Goal: Task Accomplishment & Management: Manage account settings

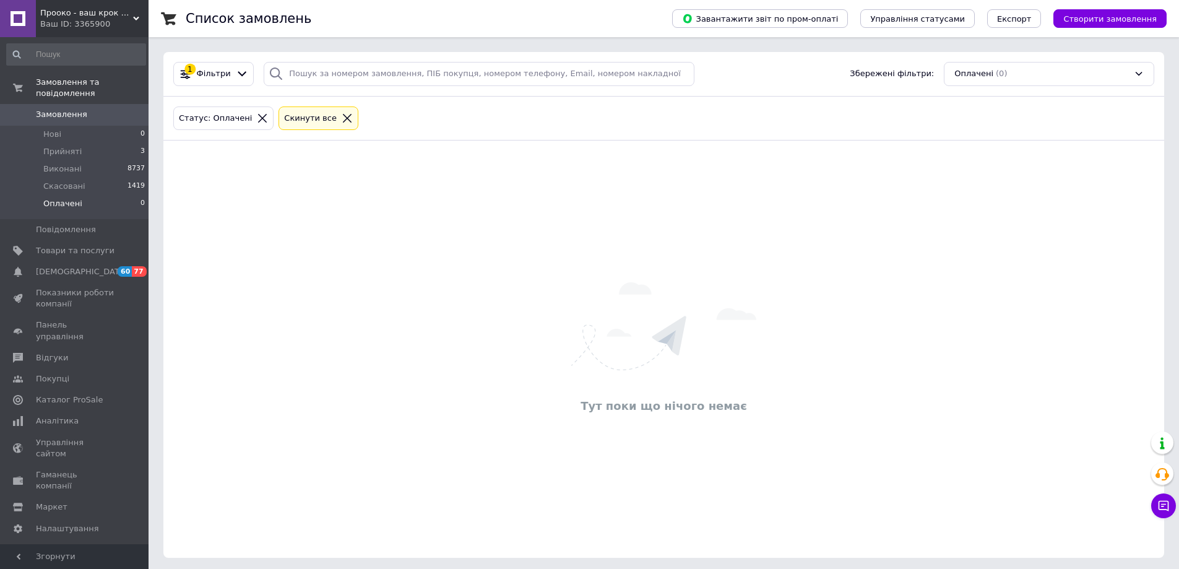
click at [321, 305] on div "Тут поки що нічого немає" at bounding box center [663, 349] width 1001 height 392
click at [54, 129] on span "Нові" at bounding box center [52, 134] width 18 height 11
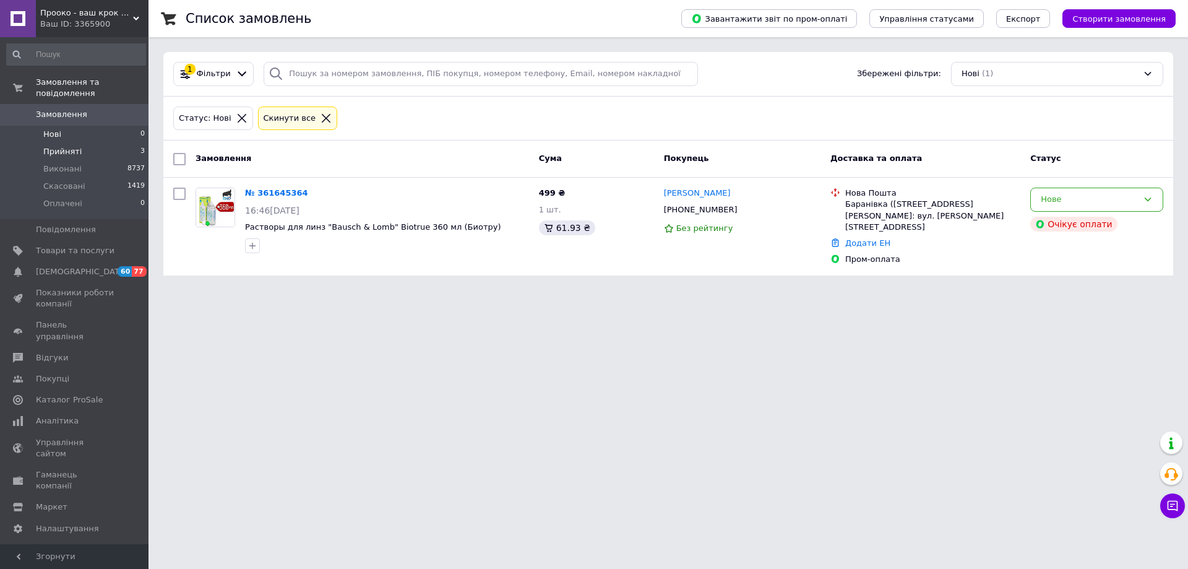
click at [69, 146] on span "Прийняті" at bounding box center [62, 151] width 38 height 11
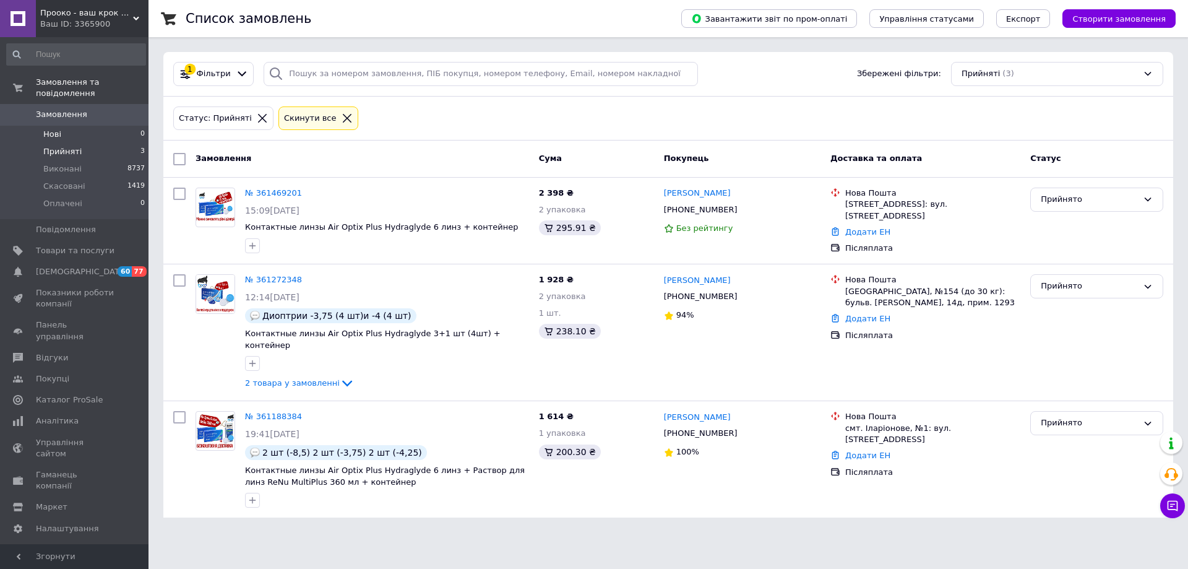
click at [57, 129] on span "Нові" at bounding box center [52, 134] width 18 height 11
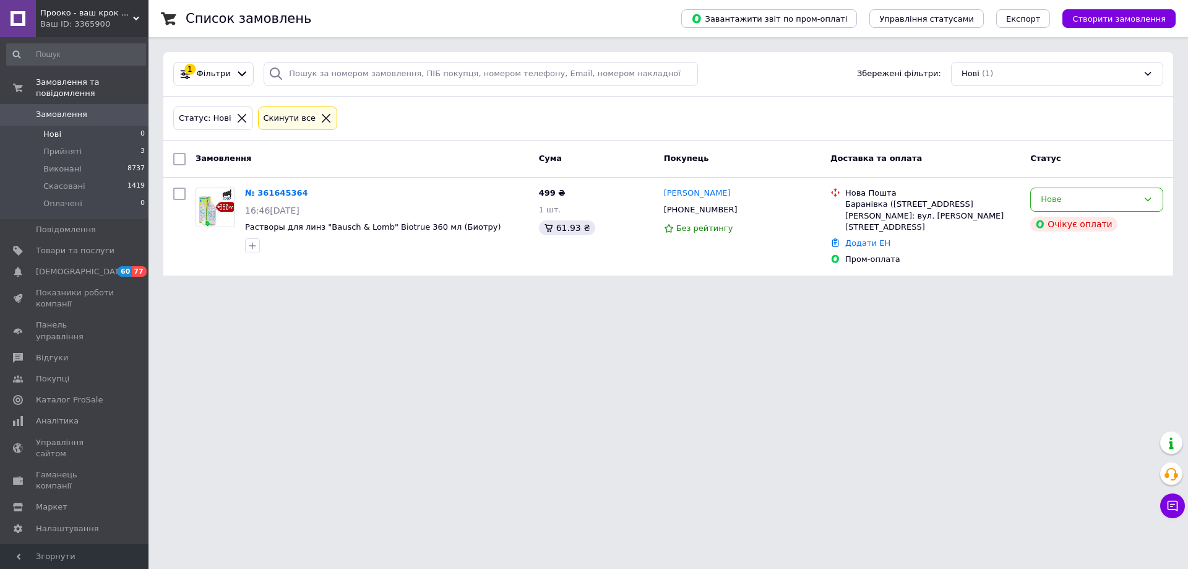
click at [390, 290] on html "Прооко - ваш крок на шляху до хорошого зору! Ваш ID: 3365900 Сайт Прооко - ваш …" at bounding box center [594, 145] width 1188 height 290
click at [403, 290] on html "Прооко - ваш крок на шляху до хорошого зору! Ваш ID: 3365900 Сайт Прооко - ваш …" at bounding box center [594, 145] width 1188 height 290
click at [50, 146] on span "Прийняті" at bounding box center [62, 151] width 38 height 11
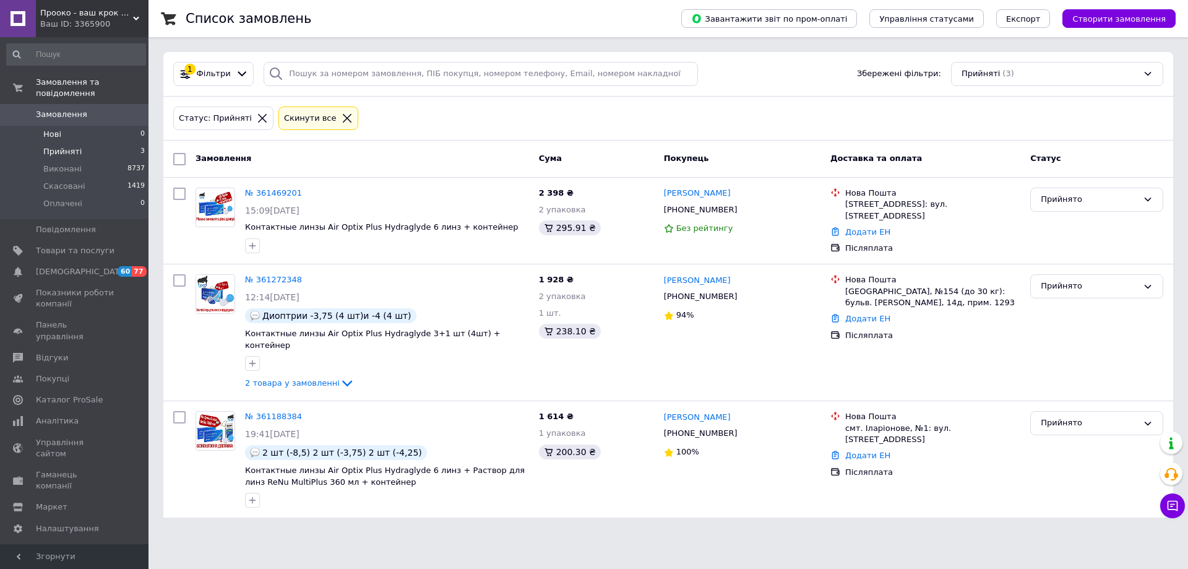
click at [53, 129] on span "Нові" at bounding box center [52, 134] width 18 height 11
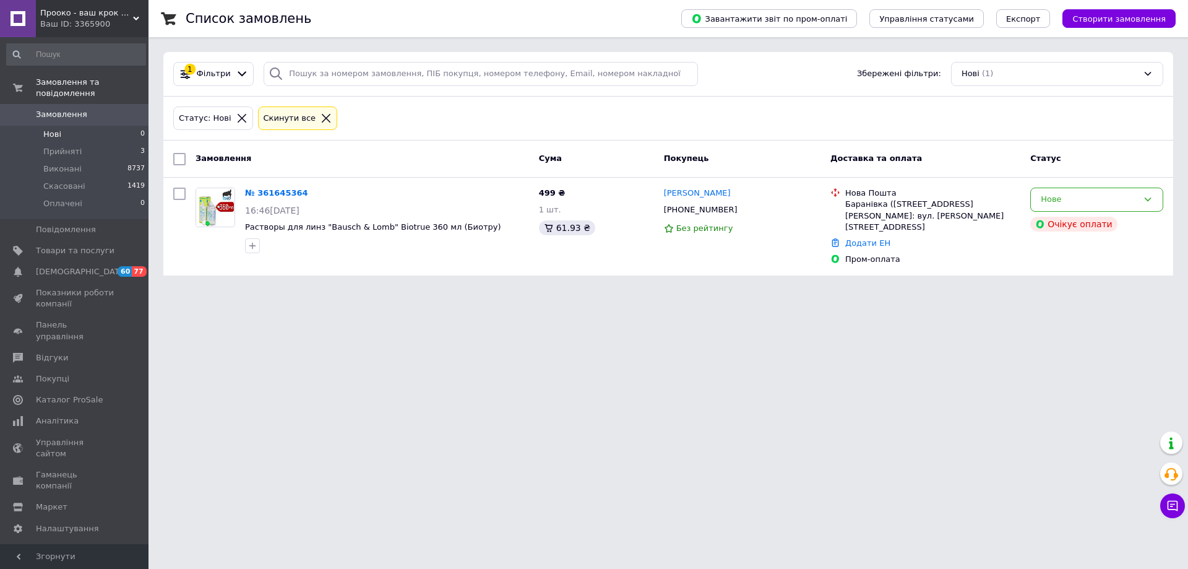
click at [512, 290] on html "Прооко - ваш крок на шляху до хорошого зору! Ваш ID: 3365900 Сайт Прооко - ваш …" at bounding box center [594, 145] width 1188 height 290
click at [58, 146] on span "Прийняті" at bounding box center [62, 151] width 38 height 11
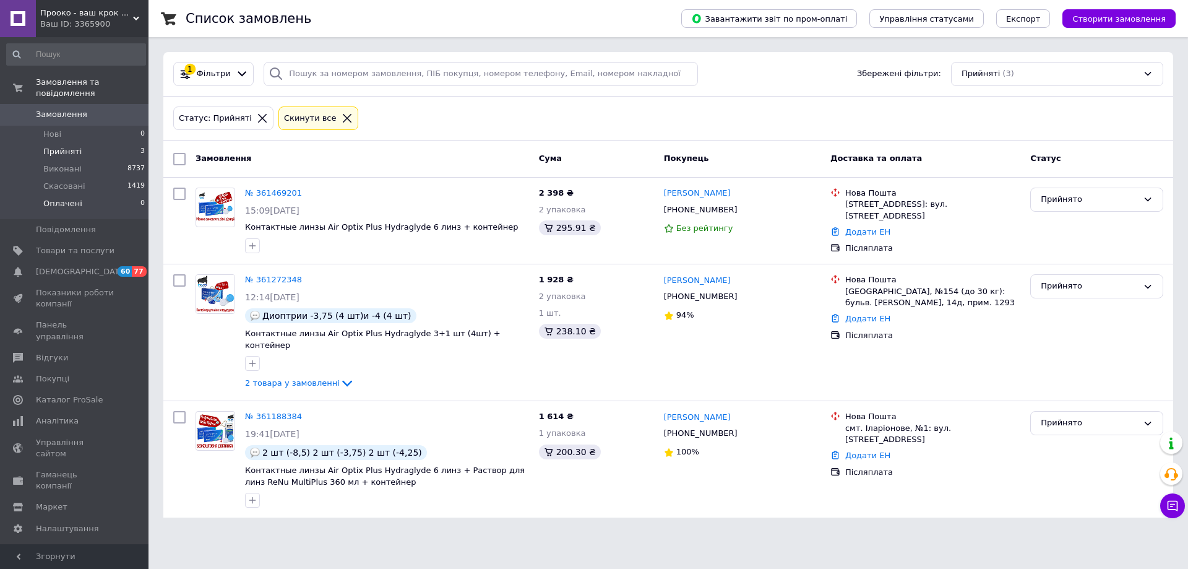
click at [63, 198] on span "Оплачені" at bounding box center [62, 203] width 39 height 11
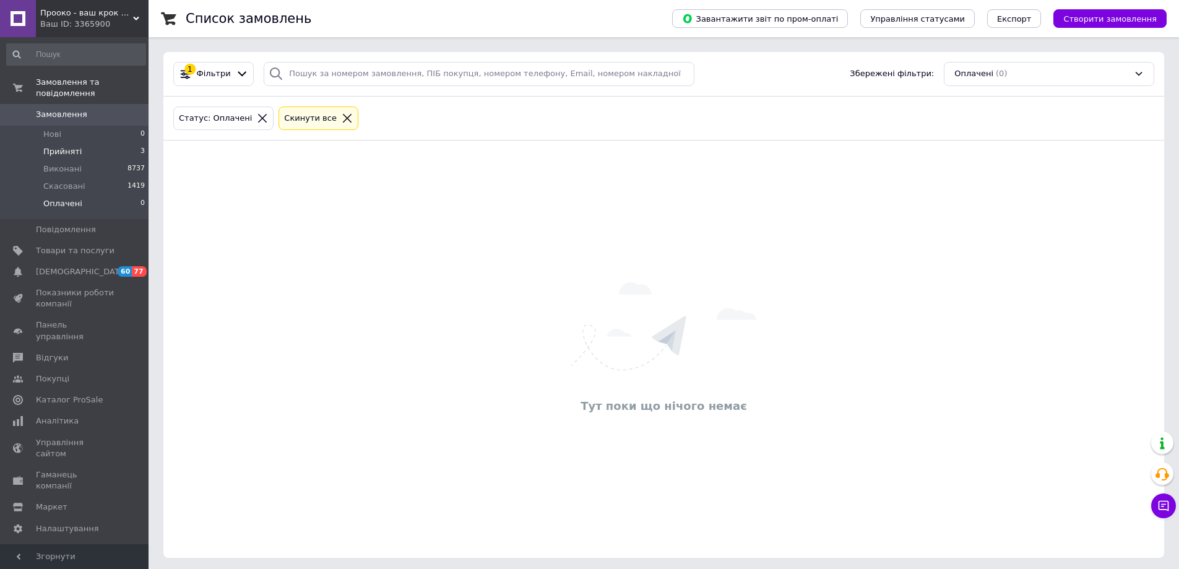
click at [69, 146] on span "Прийняті" at bounding box center [62, 151] width 38 height 11
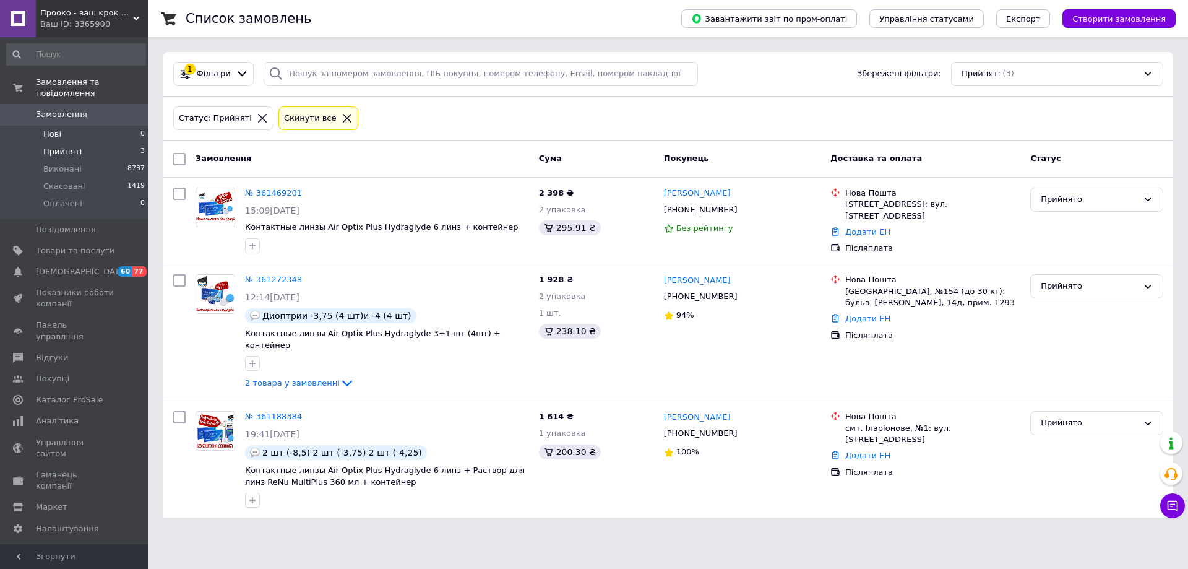
click at [58, 129] on span "Нові" at bounding box center [52, 134] width 18 height 11
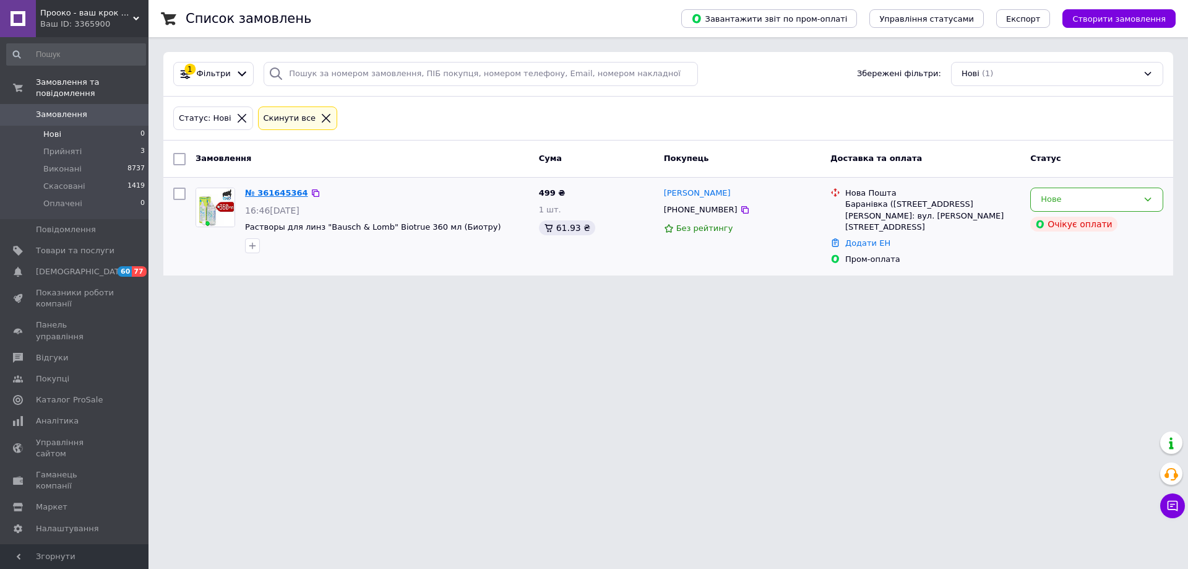
click at [270, 192] on link "№ 361645364" at bounding box center [276, 192] width 63 height 9
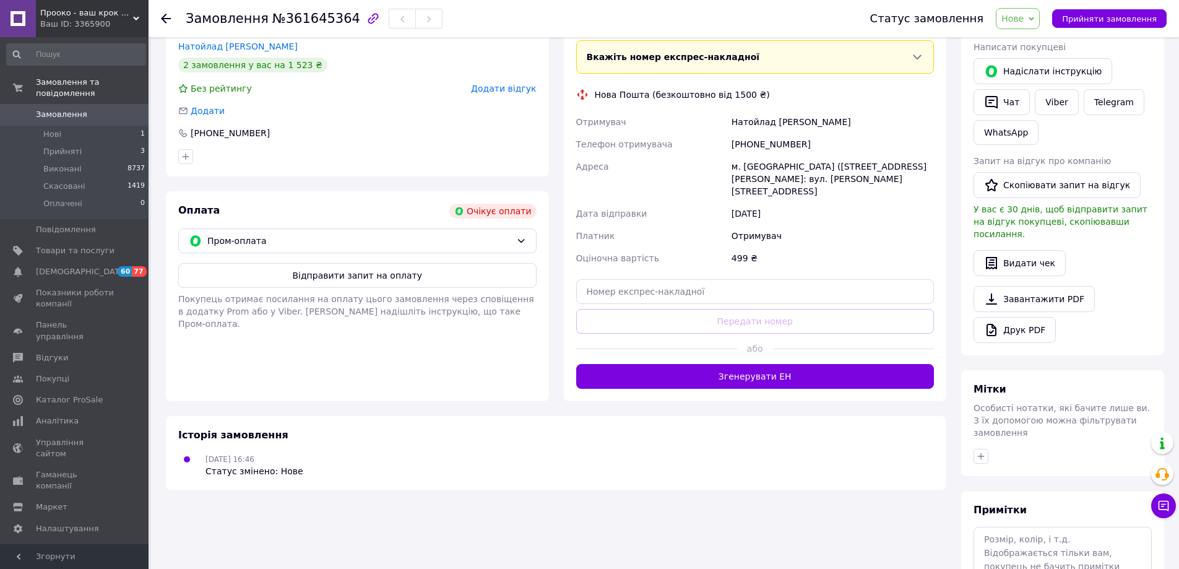
scroll to position [248, 0]
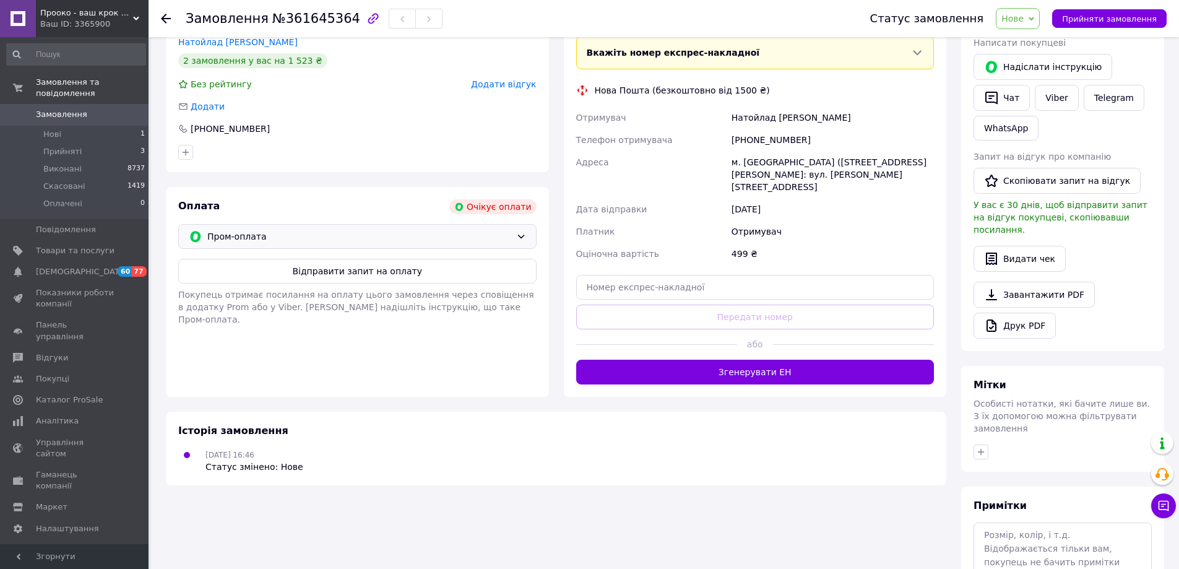
click at [519, 235] on icon at bounding box center [521, 236] width 10 height 10
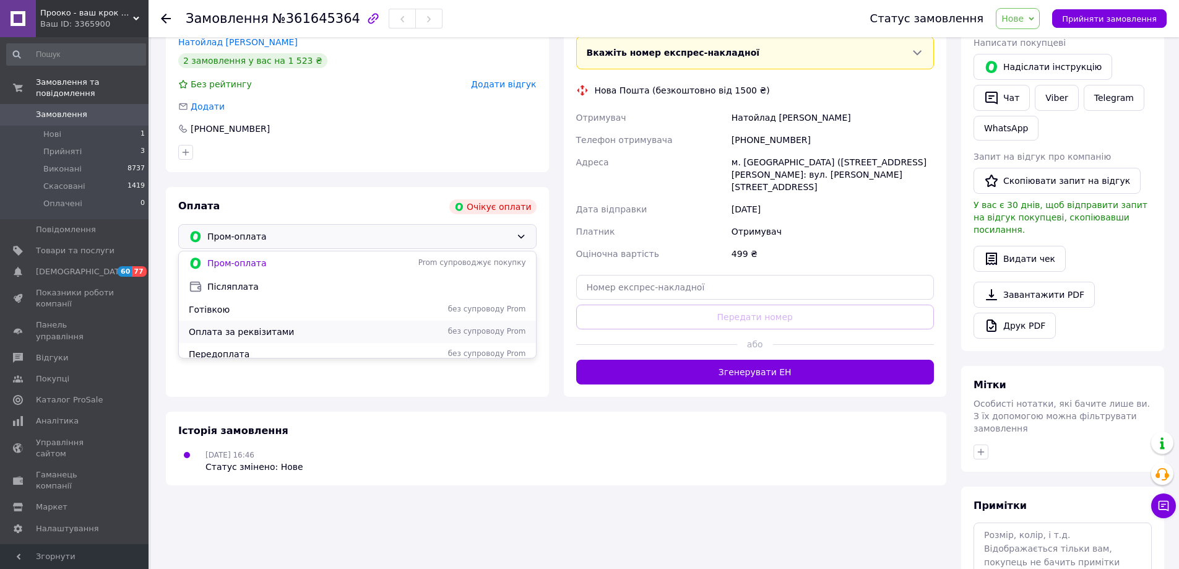
click at [289, 338] on div "Оплата за реквізитами без супроводу Prom" at bounding box center [357, 332] width 357 height 22
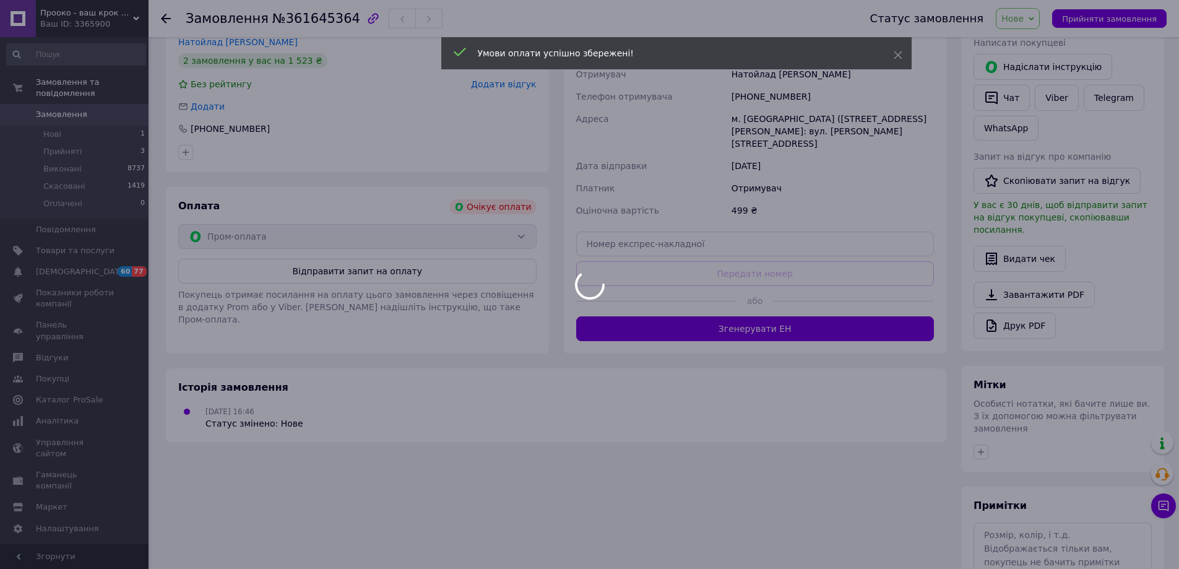
click at [1044, 17] on div at bounding box center [589, 284] width 1179 height 569
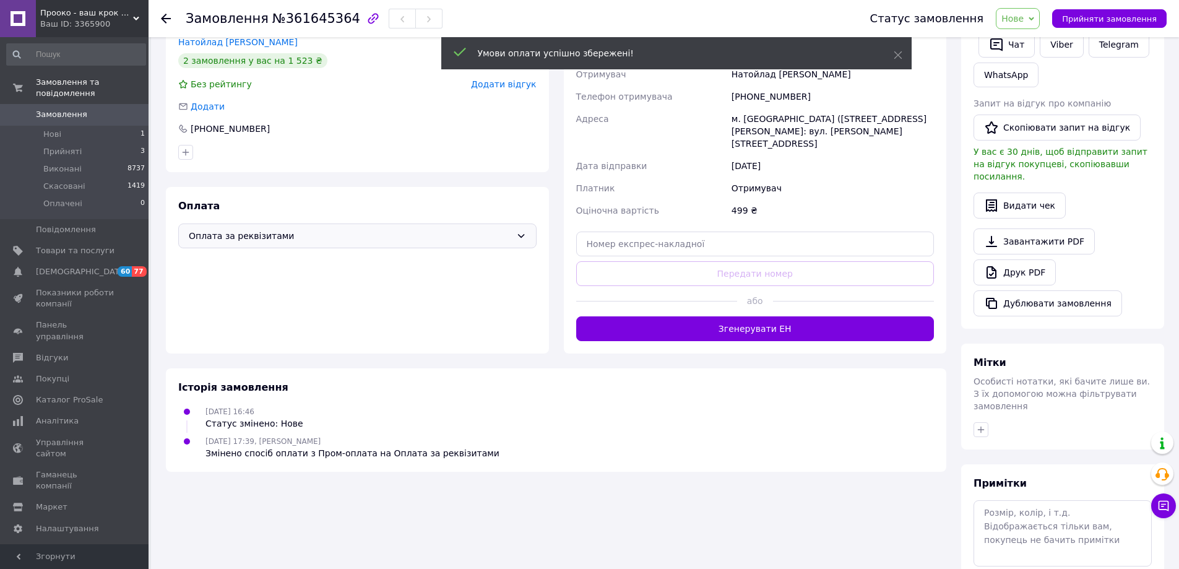
click at [1034, 17] on icon at bounding box center [1032, 19] width 6 height 6
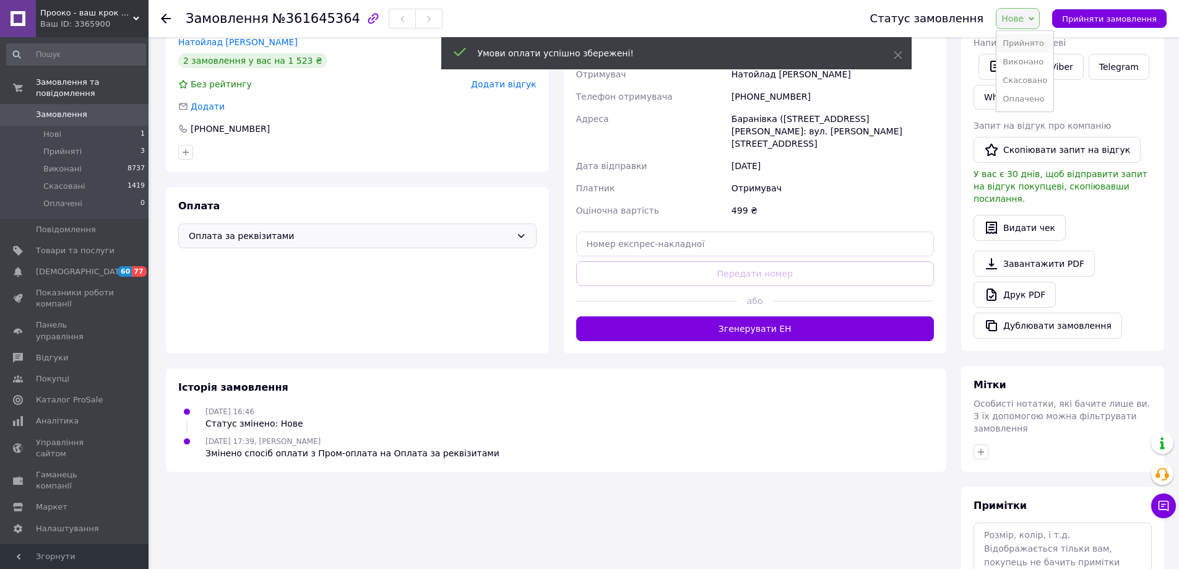
click at [1032, 45] on li "Прийнято" at bounding box center [1024, 43] width 57 height 19
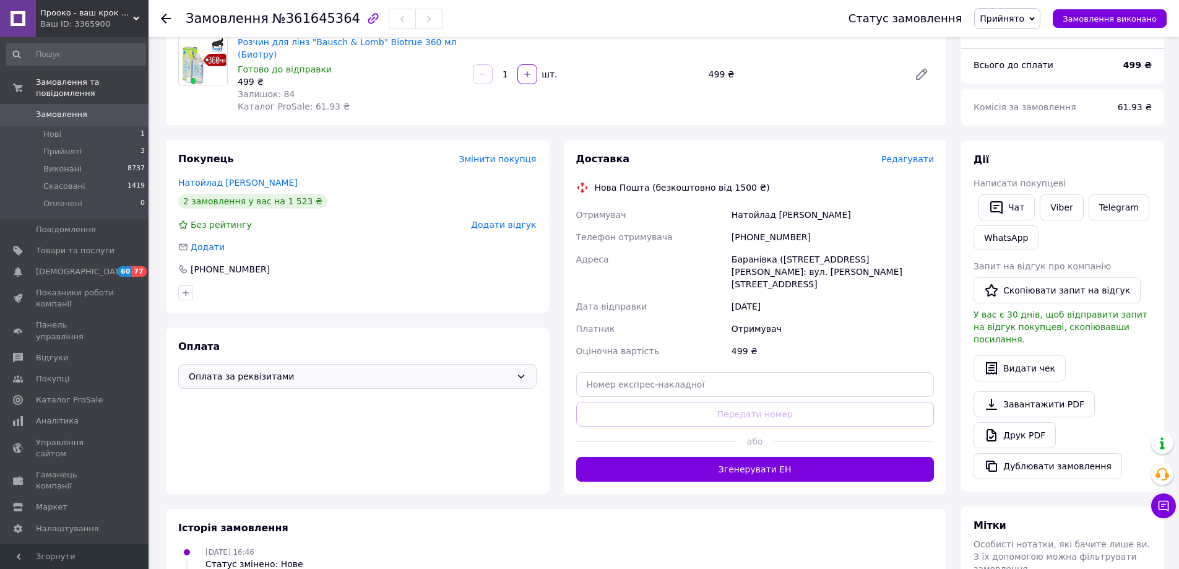
scroll to position [0, 0]
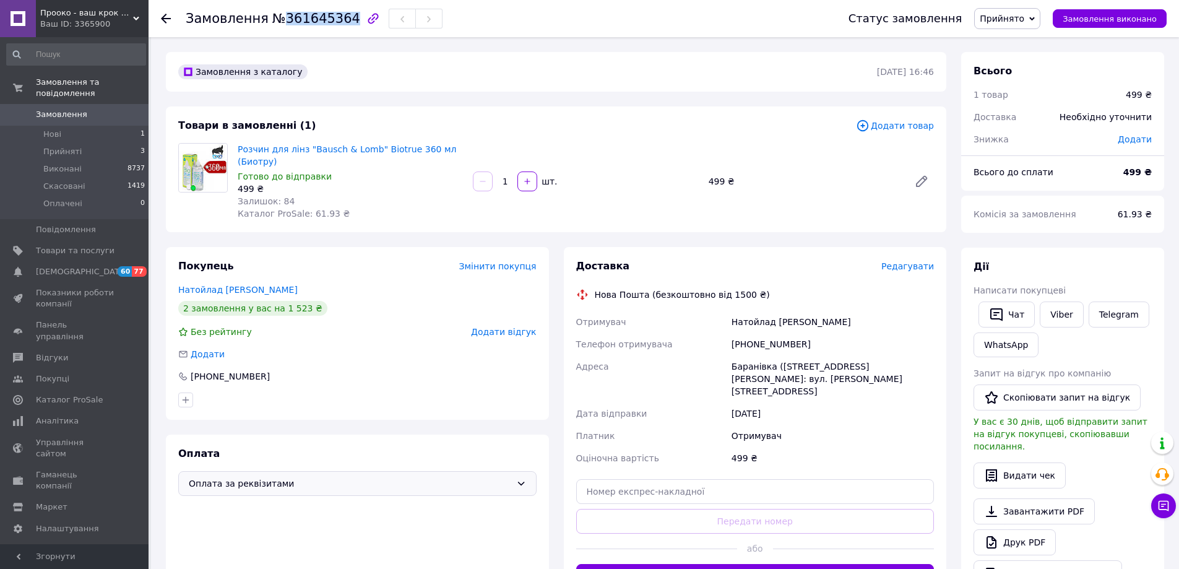
drag, startPoint x: 337, startPoint y: 19, endPoint x: 275, endPoint y: 23, distance: 61.4
click at [275, 23] on span "№361645364" at bounding box center [316, 18] width 88 height 15
copy span "361645364"
drag, startPoint x: 800, startPoint y: 326, endPoint x: 699, endPoint y: 323, distance: 101.5
click at [699, 323] on div "Отримувач Натойлад [PERSON_NAME] Телефон отримувача [PHONE_NUMBER] [GEOGRAPHIC_…" at bounding box center [755, 390] width 363 height 158
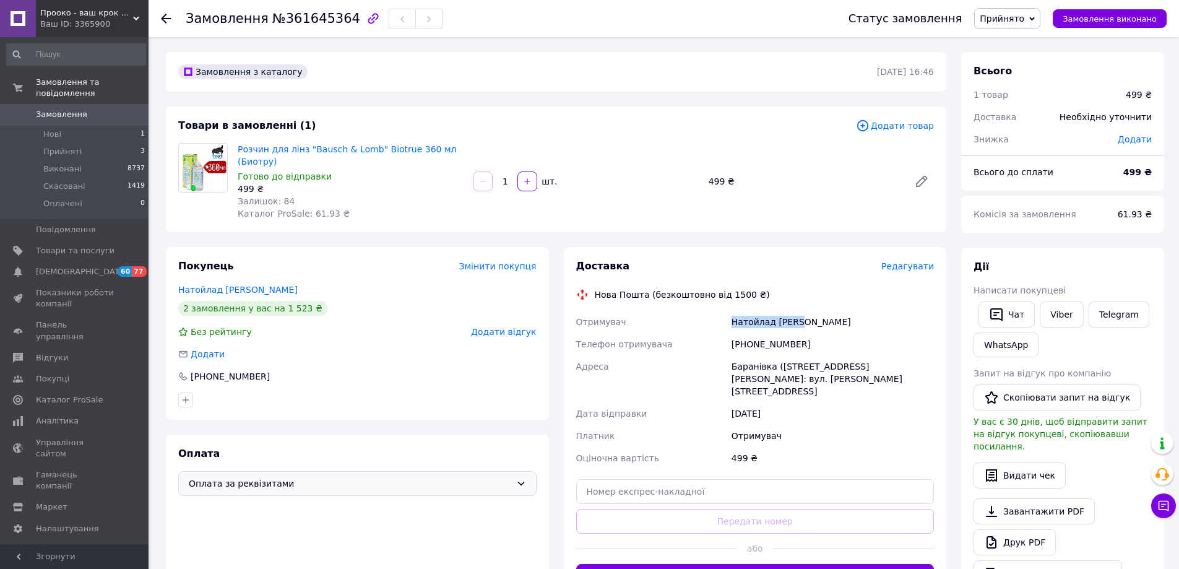
copy div "Отримувач [PERSON_NAME]"
drag, startPoint x: 912, startPoint y: 377, endPoint x: 709, endPoint y: 368, distance: 203.2
click at [709, 368] on div "Отримувач Натойлад [PERSON_NAME] Телефон отримувача [PHONE_NUMBER] [GEOGRAPHIC_…" at bounding box center [755, 390] width 363 height 158
copy div "Адреса Баранівка ([STREET_ADDRESS][PERSON_NAME]: вул. [PERSON_NAME][STREET_ADDR…"
drag, startPoint x: 752, startPoint y: 345, endPoint x: 737, endPoint y: 345, distance: 14.9
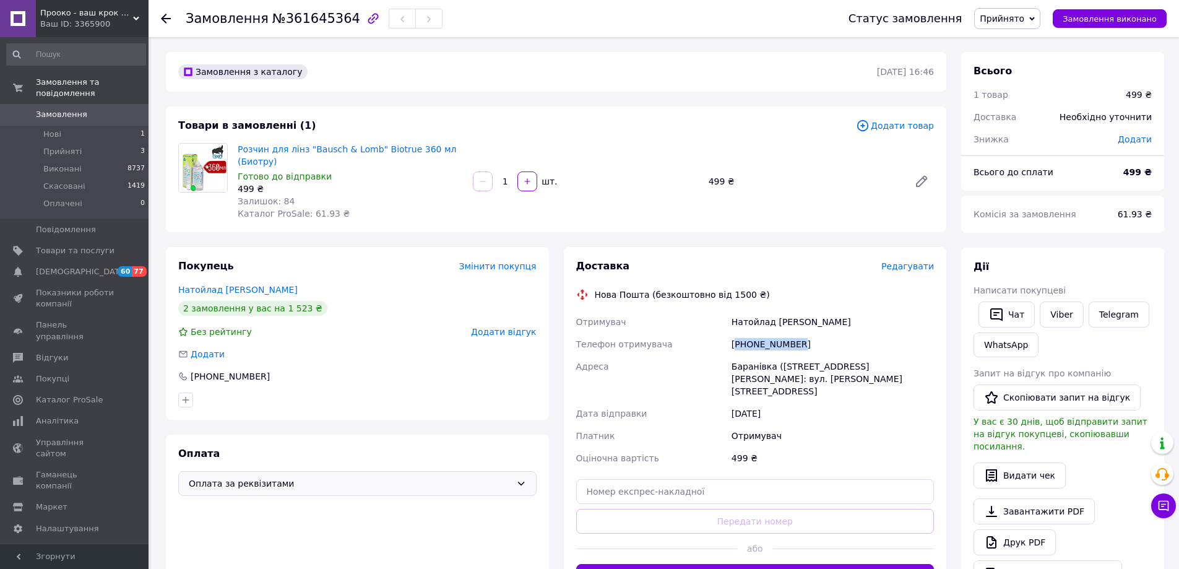
click at [737, 345] on div "[PHONE_NUMBER]" at bounding box center [832, 344] width 207 height 22
copy div "380977966778"
click at [874, 425] on div "Отримувач" at bounding box center [832, 436] width 207 height 22
click at [54, 129] on span "Нові" at bounding box center [52, 134] width 18 height 11
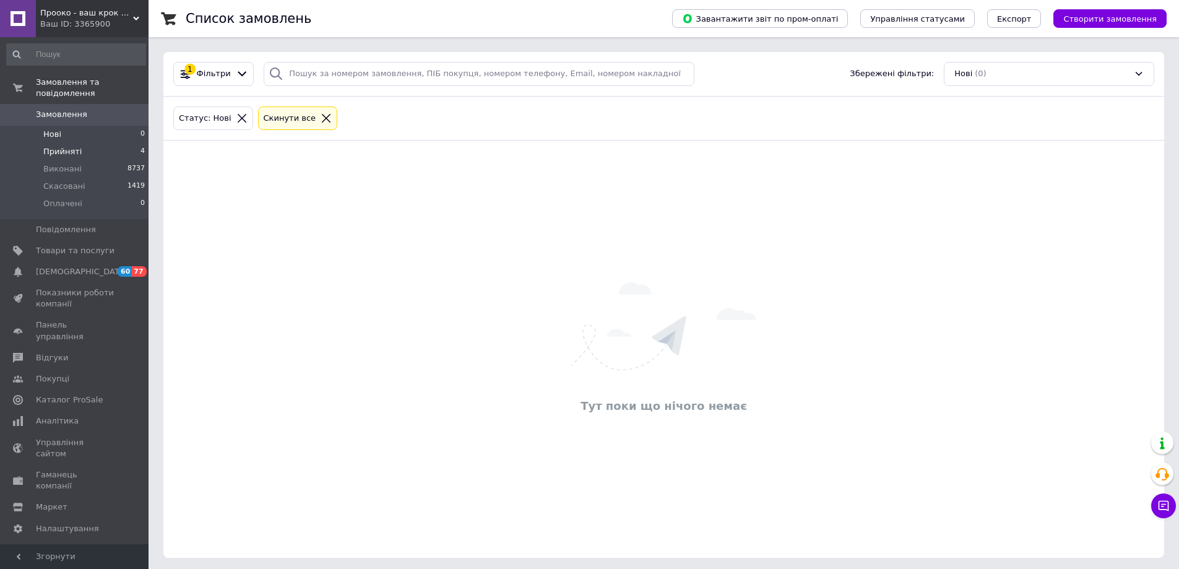
click at [58, 146] on span "Прийняті" at bounding box center [62, 151] width 38 height 11
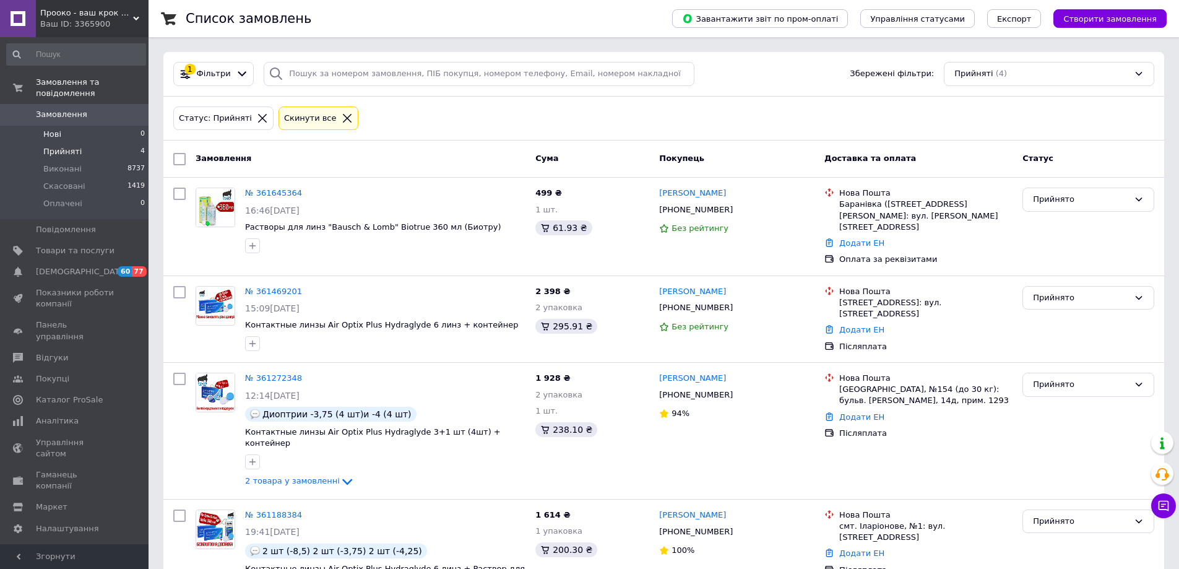
click at [56, 129] on span "Нові" at bounding box center [52, 134] width 18 height 11
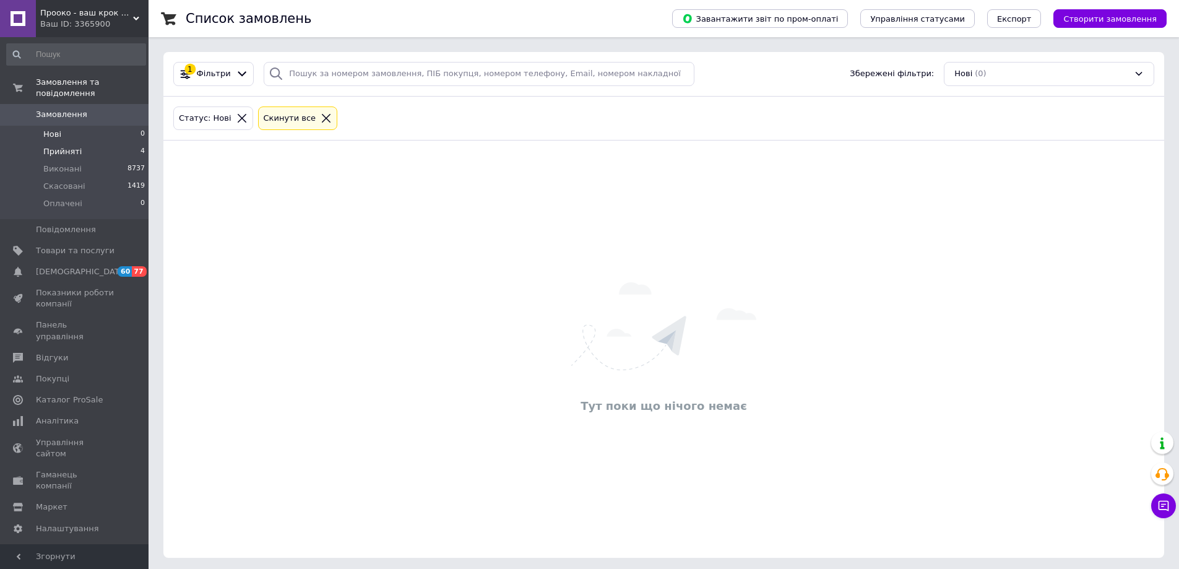
click at [64, 146] on span "Прийняті" at bounding box center [62, 151] width 38 height 11
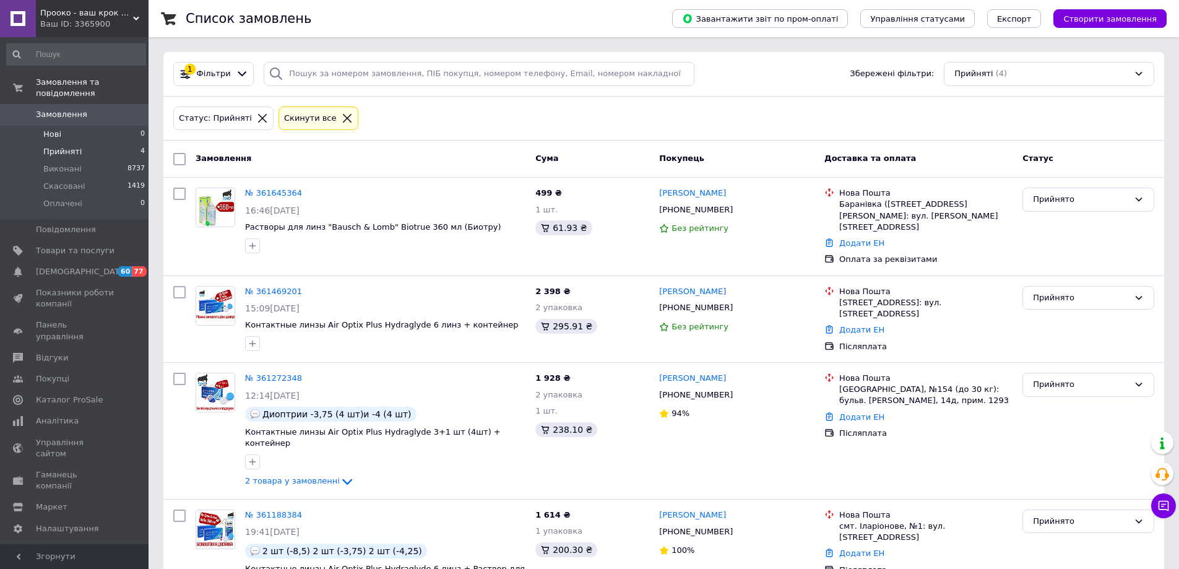
click at [54, 129] on span "Нові" at bounding box center [52, 134] width 18 height 11
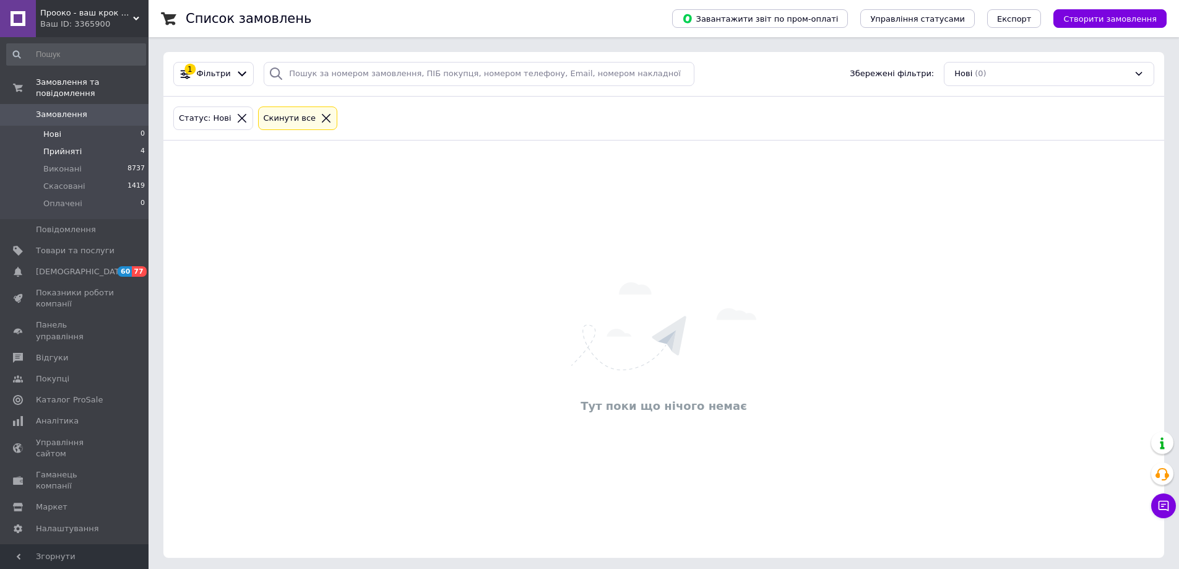
drag, startPoint x: 53, startPoint y: 125, endPoint x: 54, endPoint y: 133, distance: 8.1
click at [53, 129] on span "Нові" at bounding box center [52, 134] width 18 height 11
drag, startPoint x: 54, startPoint y: 139, endPoint x: 107, endPoint y: 157, distance: 55.6
click at [55, 146] on span "Прийняті" at bounding box center [62, 151] width 38 height 11
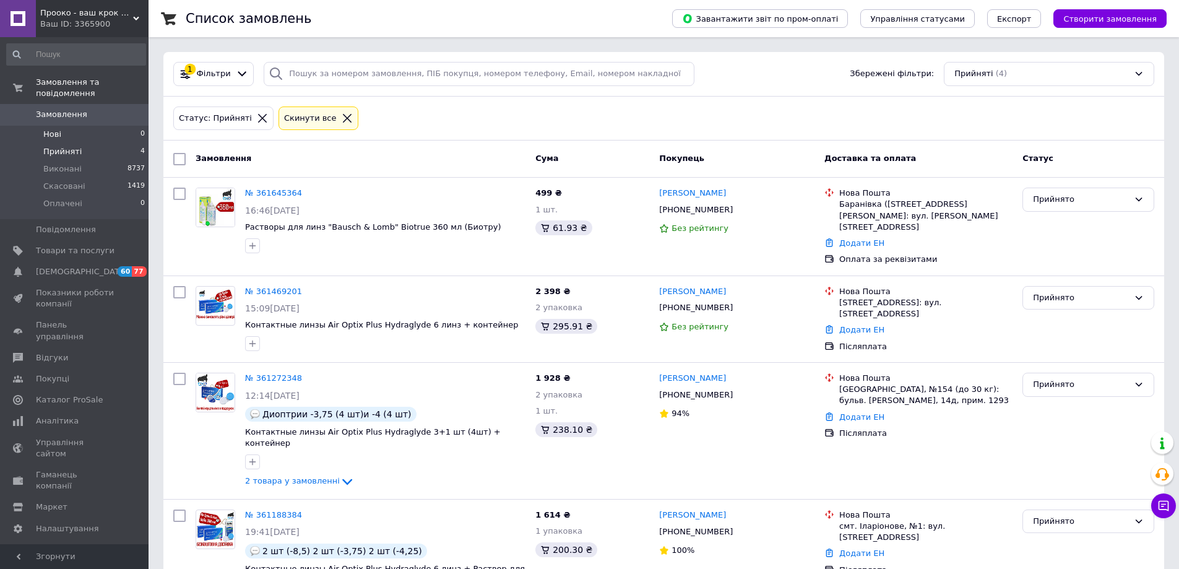
click at [57, 129] on span "Нові" at bounding box center [52, 134] width 18 height 11
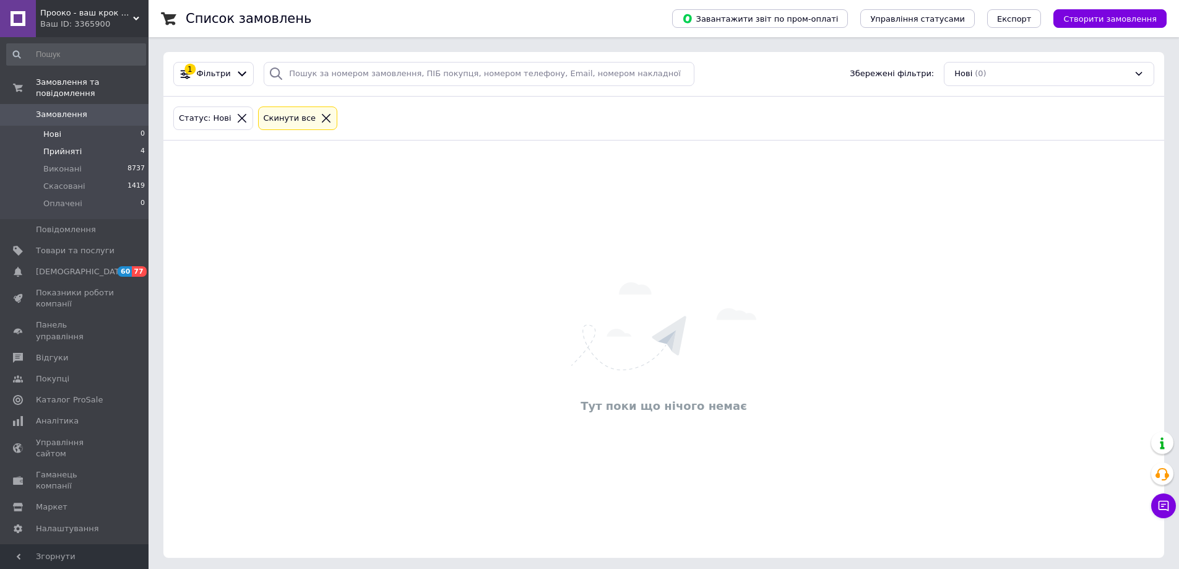
click at [67, 146] on span "Прийняті" at bounding box center [62, 151] width 38 height 11
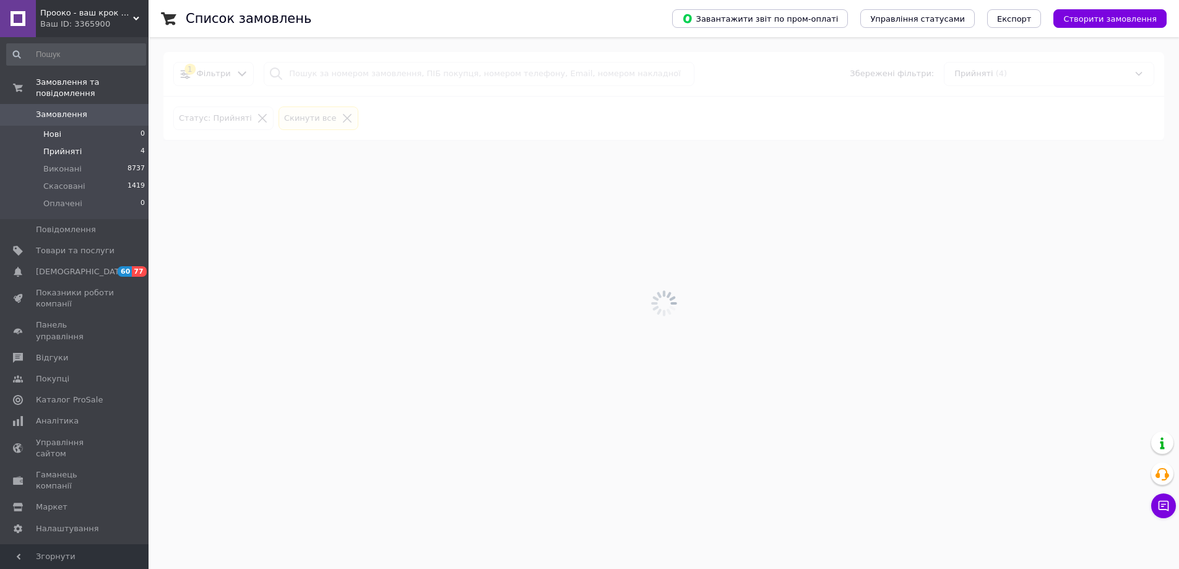
click at [60, 126] on li "Нові 0" at bounding box center [76, 134] width 152 height 17
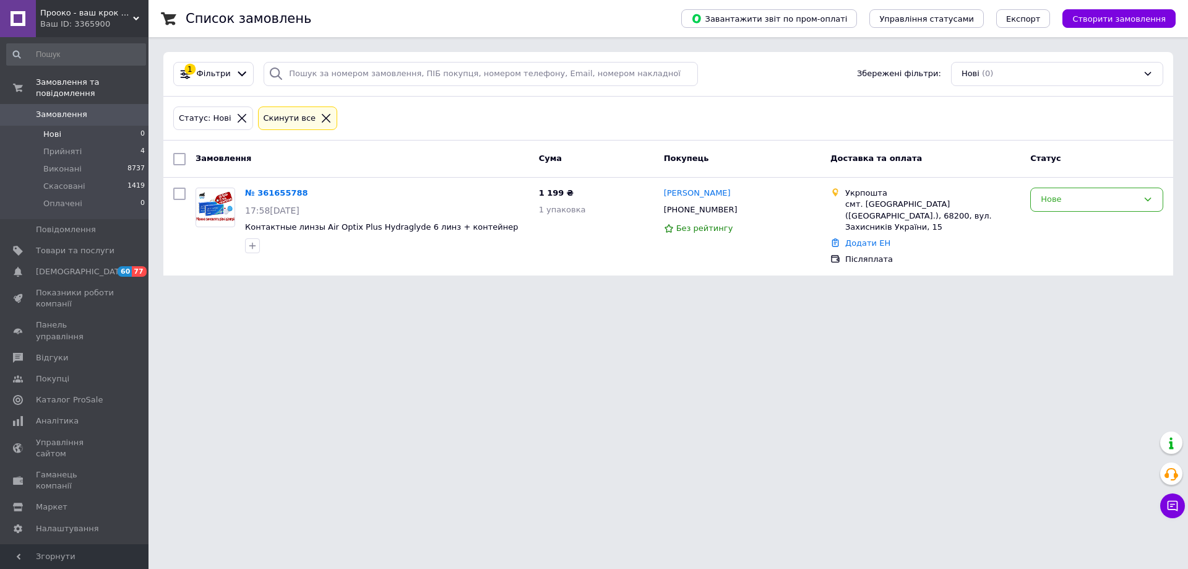
click at [574, 290] on html "Прооко - ваш крок на шляху до хорошого зору! Ваш ID: 3365900 Сайт Прооко - ваш …" at bounding box center [594, 145] width 1188 height 290
click at [499, 290] on html "Прооко - ваш крок на шляху до хорошого зору! Ваш ID: 3365900 Сайт Прооко - ваш …" at bounding box center [594, 145] width 1188 height 290
click at [549, 290] on html "Прооко - ваш крок на шляху до хорошого зору! Ваш ID: 3365900 Сайт Прооко - ваш …" at bounding box center [594, 145] width 1188 height 290
click at [56, 129] on span "Нові" at bounding box center [52, 134] width 18 height 11
click at [57, 146] on span "Прийняті" at bounding box center [62, 151] width 38 height 11
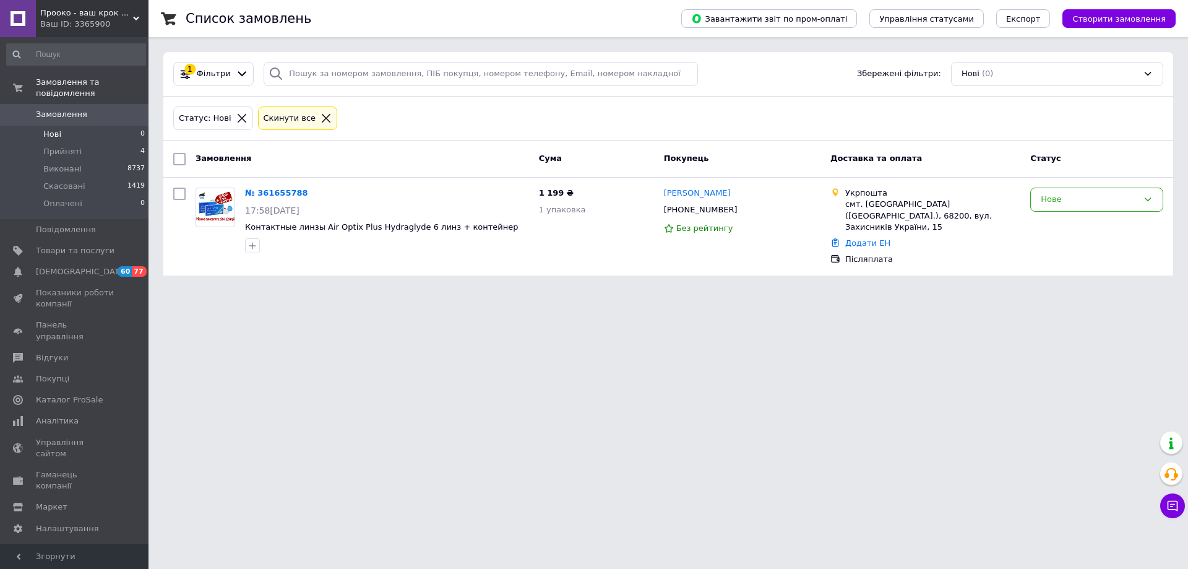
click at [209, 290] on html "Прооко - ваш крок на шляху до хорошого зору! Ваш ID: 3365900 Сайт Прооко - ваш …" at bounding box center [594, 145] width 1188 height 290
click at [61, 146] on span "Прийняті" at bounding box center [62, 151] width 38 height 11
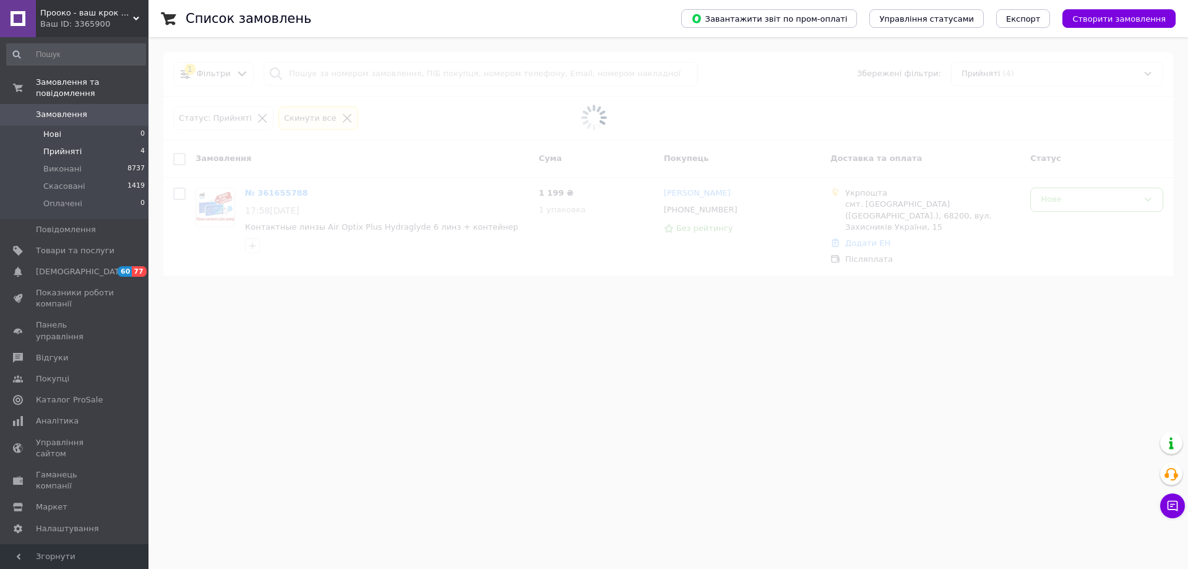
click at [56, 129] on span "Нові" at bounding box center [52, 134] width 18 height 11
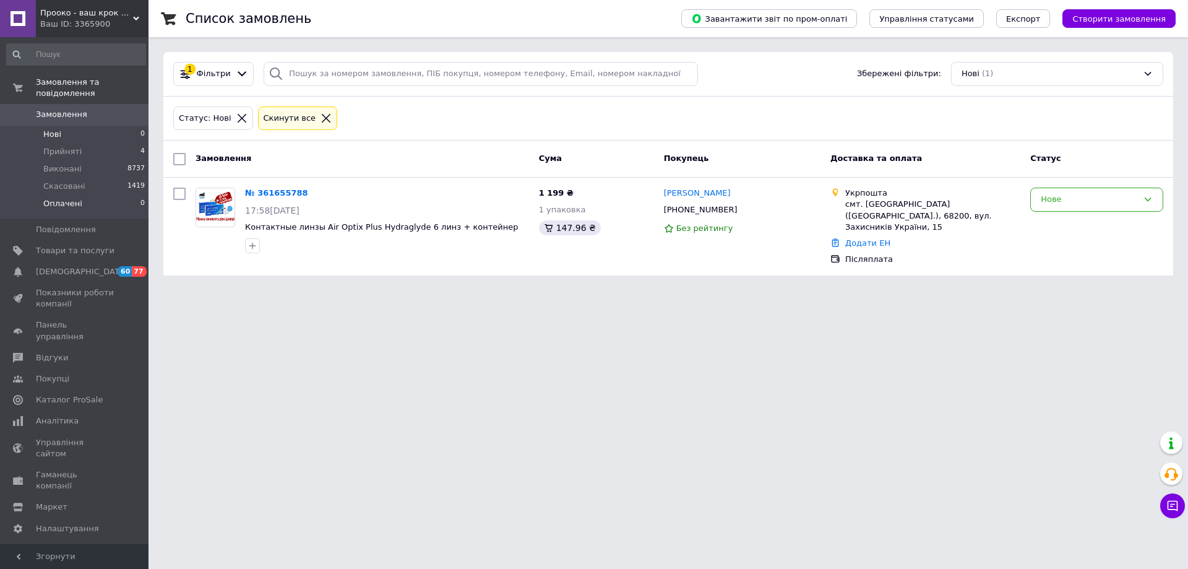
click at [75, 198] on span "Оплачені" at bounding box center [62, 203] width 39 height 11
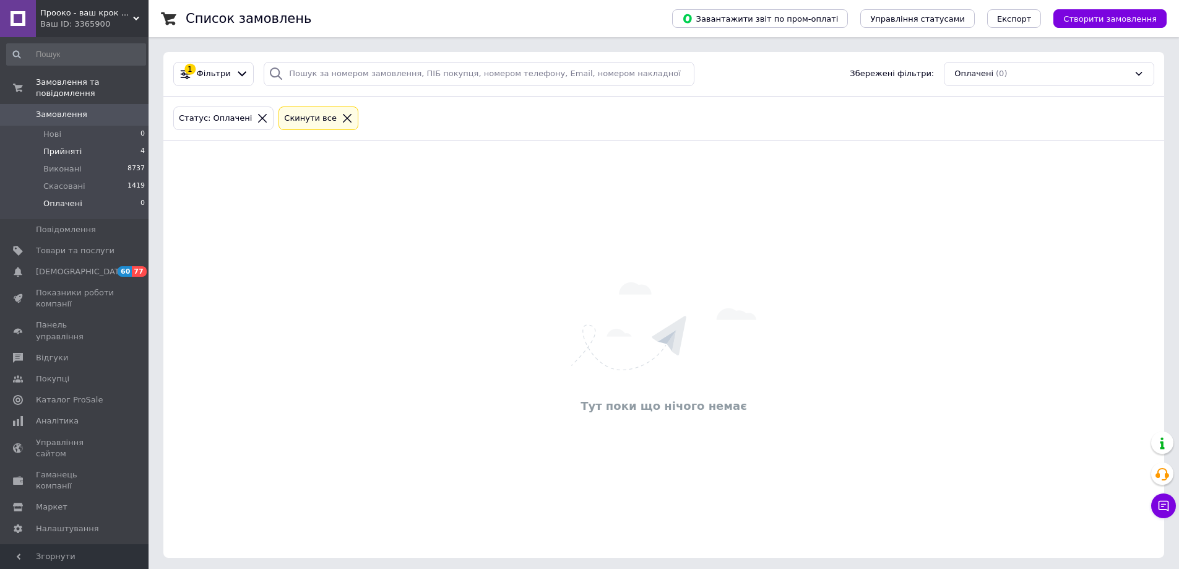
click at [62, 146] on span "Прийняті" at bounding box center [62, 151] width 38 height 11
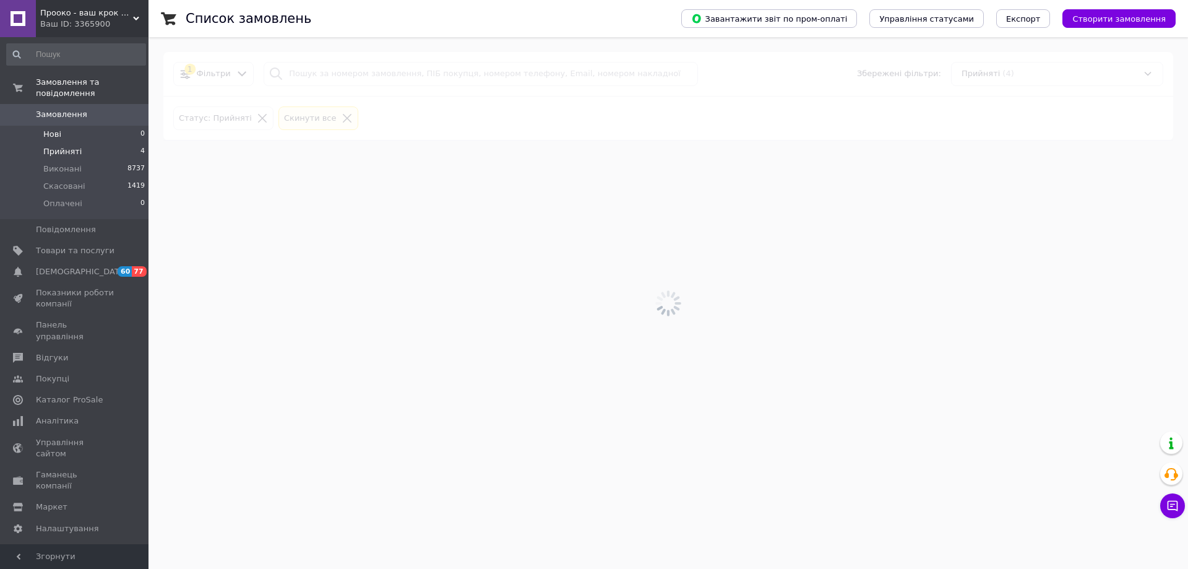
click at [57, 129] on span "Нові" at bounding box center [52, 134] width 18 height 11
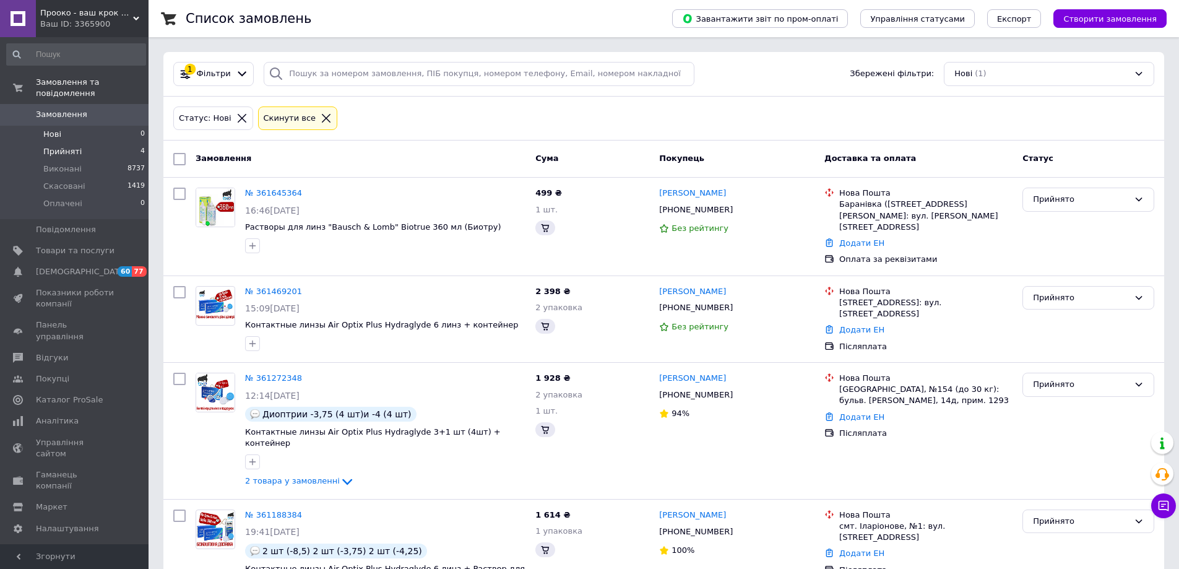
click at [64, 146] on span "Прийняті" at bounding box center [62, 151] width 38 height 11
click at [48, 129] on span "Нові" at bounding box center [52, 134] width 18 height 11
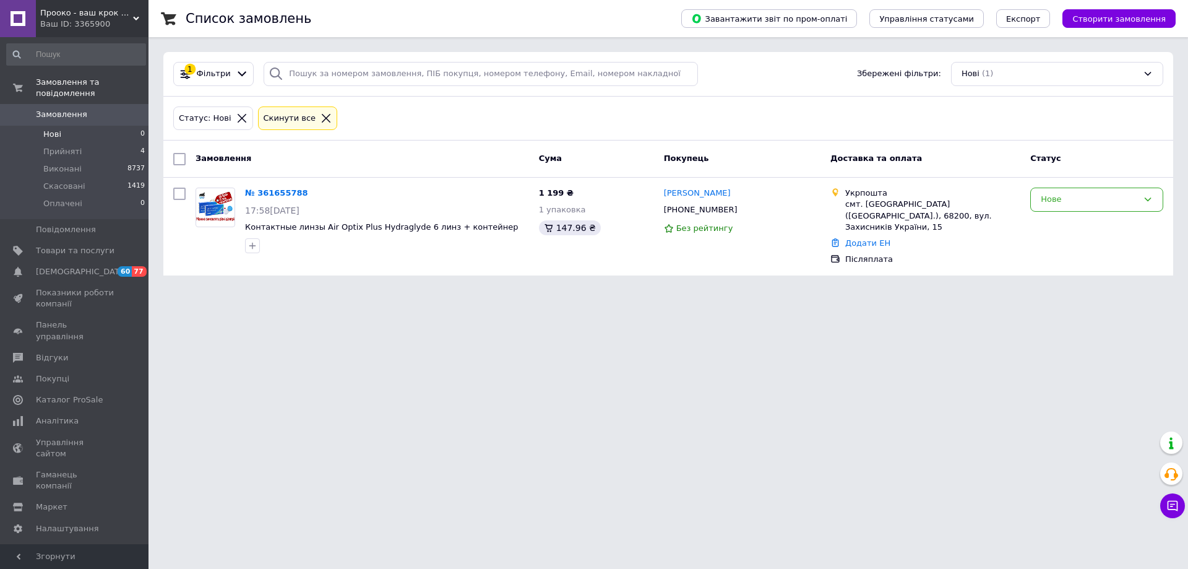
click at [563, 290] on html "Прооко - ваш крок на шляху до хорошого зору! Ваш ID: 3365900 Сайт Прооко - ваш …" at bounding box center [594, 145] width 1188 height 290
click at [58, 129] on li "Нові 0" at bounding box center [76, 134] width 152 height 17
click at [66, 146] on span "Прийняті" at bounding box center [62, 151] width 38 height 11
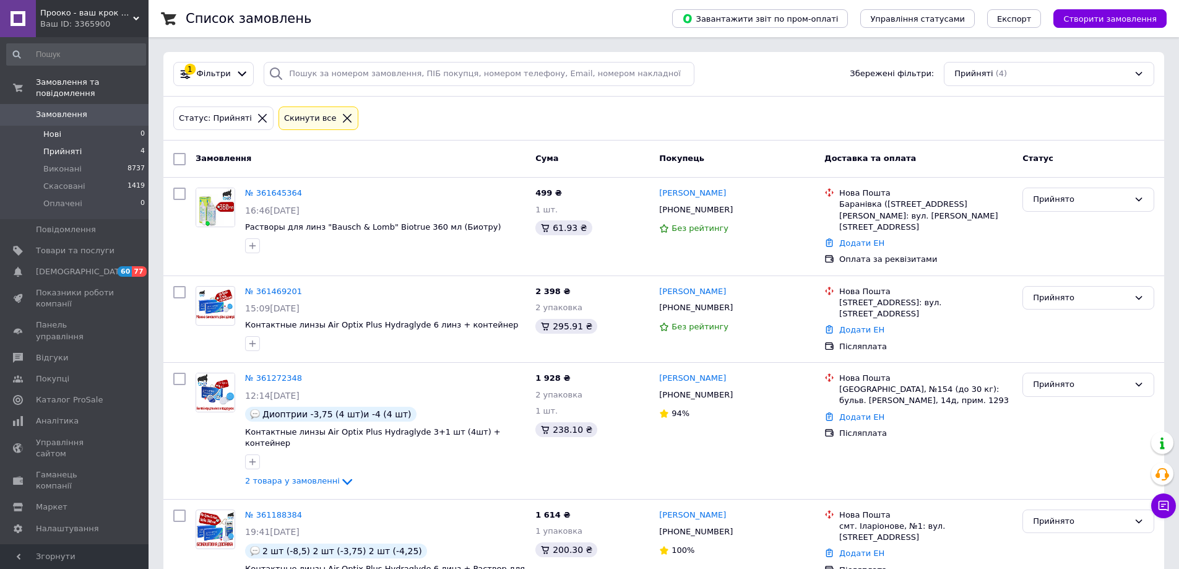
click at [60, 126] on li "Нові 0" at bounding box center [76, 134] width 152 height 17
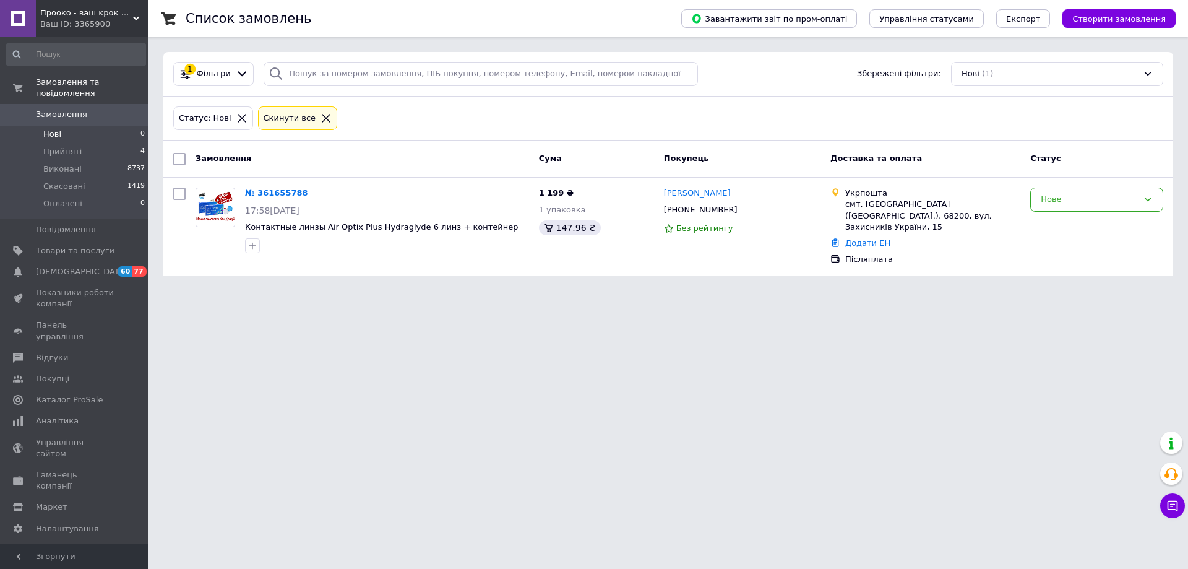
drag, startPoint x: 537, startPoint y: 352, endPoint x: 584, endPoint y: 416, distance: 79.4
click at [537, 290] on html "Прооко - ваш крок на шляху до хорошого зору! Ваш ID: 3365900 Сайт Прооко - ваш …" at bounding box center [594, 145] width 1188 height 290
click at [59, 146] on span "Прийняті" at bounding box center [62, 151] width 38 height 11
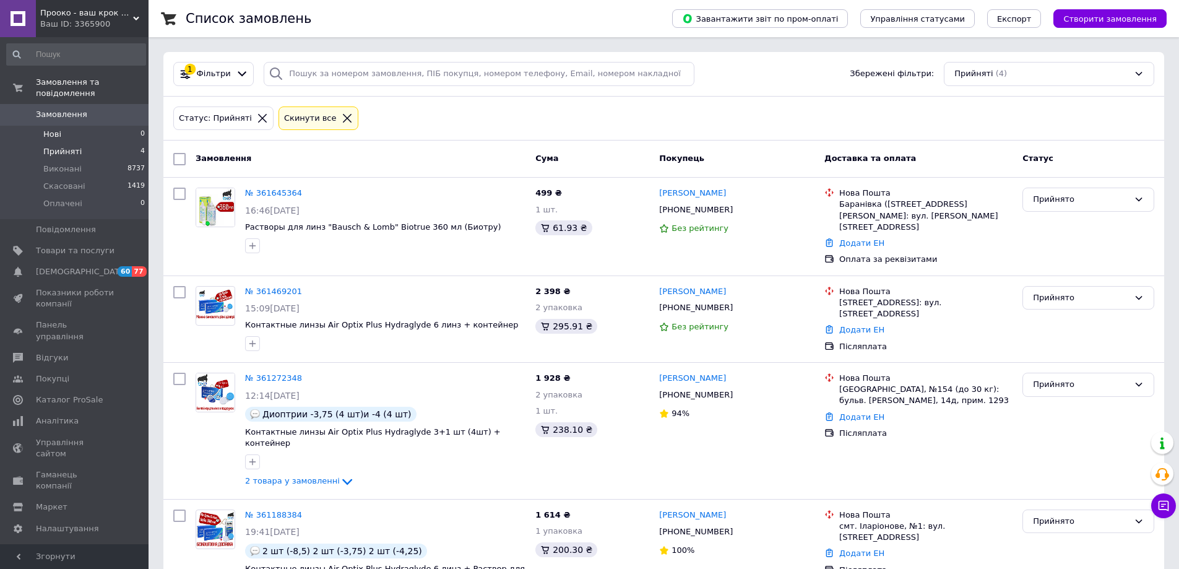
click at [52, 129] on span "Нові" at bounding box center [52, 134] width 18 height 11
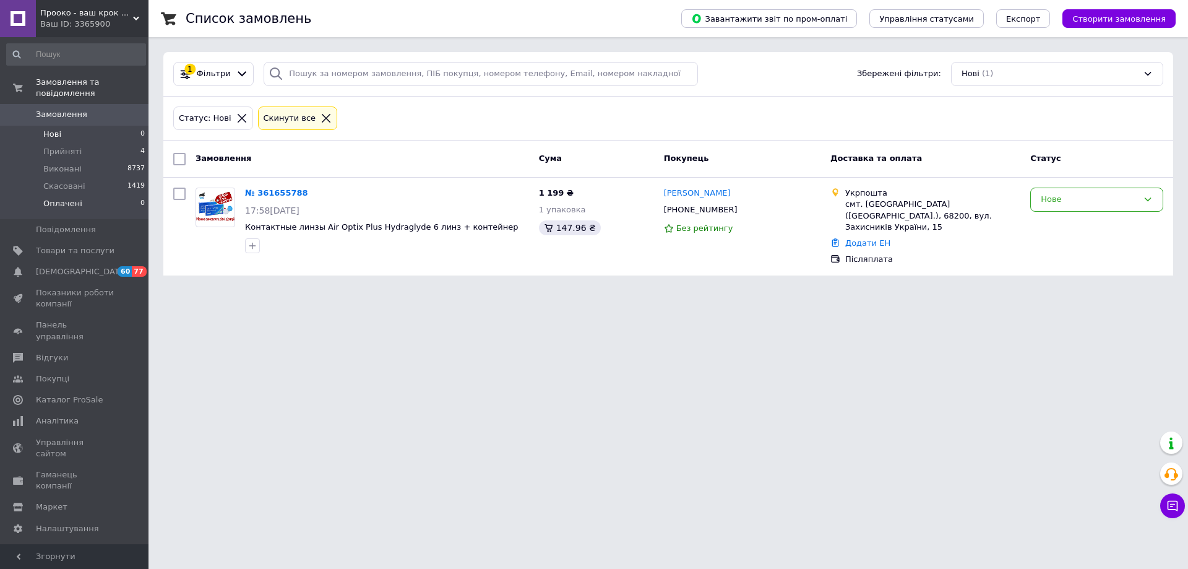
click at [70, 198] on span "Оплачені" at bounding box center [62, 203] width 39 height 11
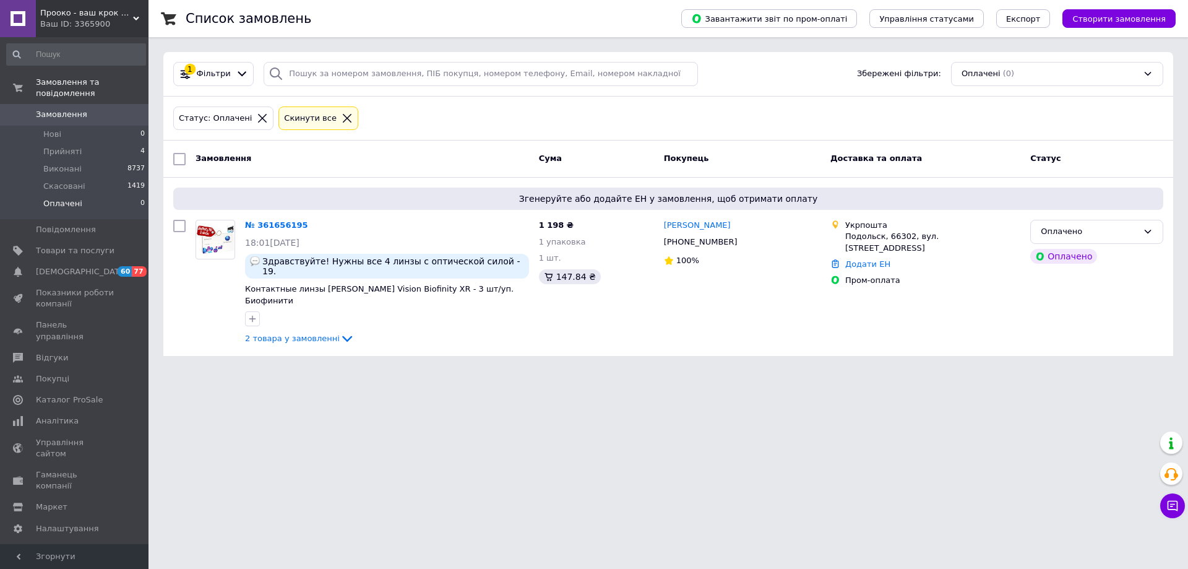
click at [261, 371] on html "Прооко - ваш крок на шляху до хорошого зору! Ваш ID: 3365900 Сайт Прооко - ваш …" at bounding box center [594, 185] width 1188 height 371
click at [282, 371] on html "Прооко - ваш крок на шляху до хорошого зору! Ваш ID: 3365900 Сайт Прооко - ваш …" at bounding box center [594, 185] width 1188 height 371
click at [544, 371] on html "Прооко - ваш крок на шляху до хорошого зору! Ваш ID: 3365900 Сайт Прооко - ваш …" at bounding box center [594, 185] width 1188 height 371
click at [419, 371] on html "Прооко - ваш крок на шляху до хорошого зору! Ваш ID: 3365900 Сайт Прооко - ваш …" at bounding box center [594, 185] width 1188 height 371
click at [49, 129] on span "Нові" at bounding box center [52, 134] width 18 height 11
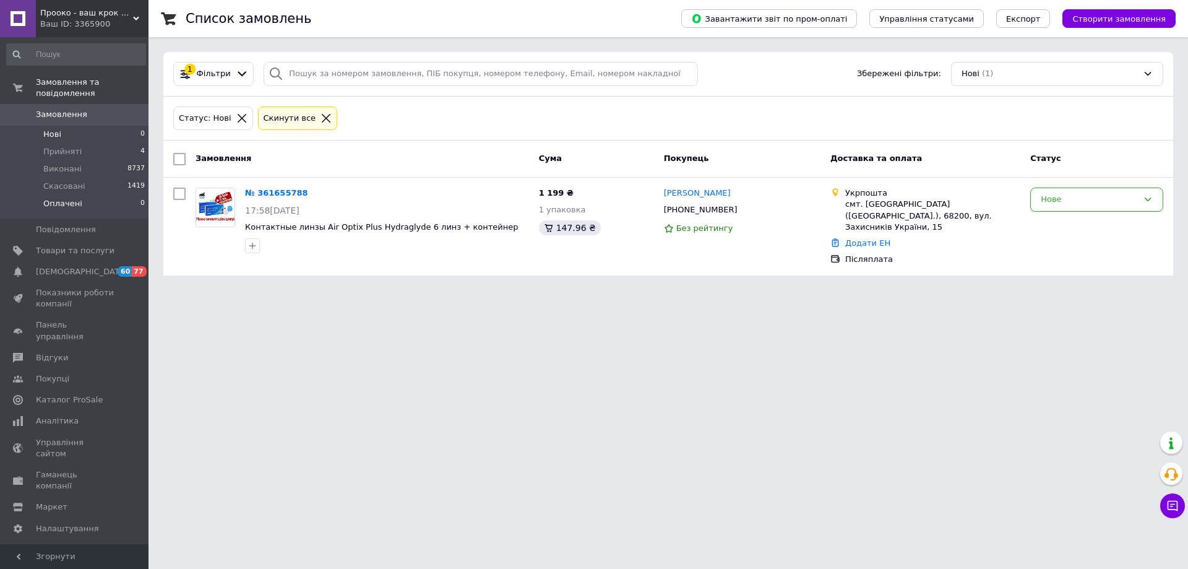
click at [77, 198] on span "Оплачені" at bounding box center [62, 203] width 39 height 11
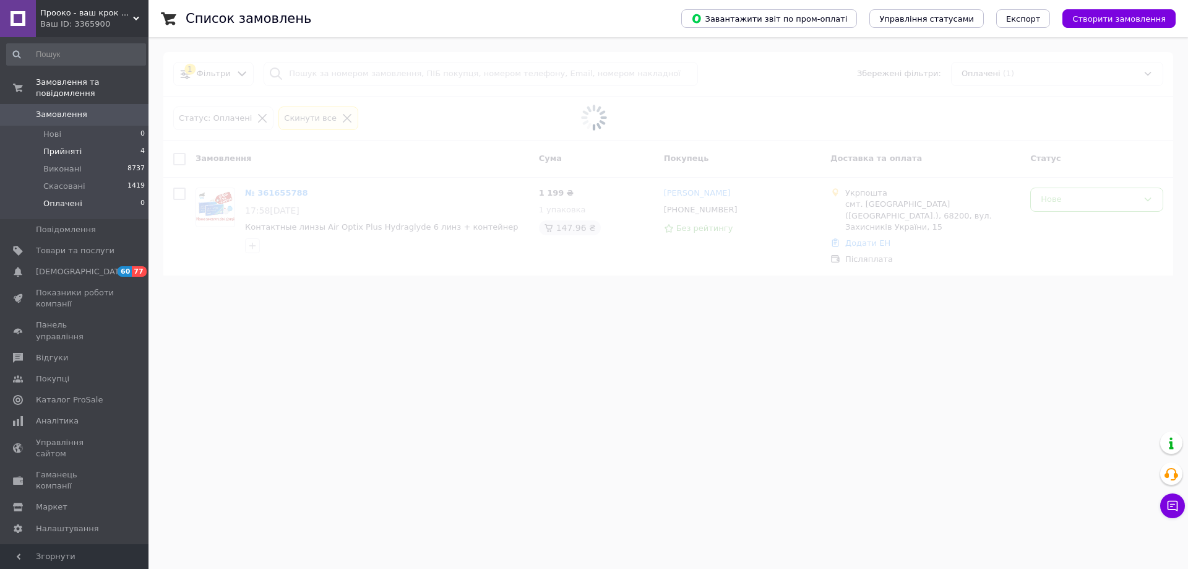
click at [68, 146] on span "Прийняті" at bounding box center [62, 151] width 38 height 11
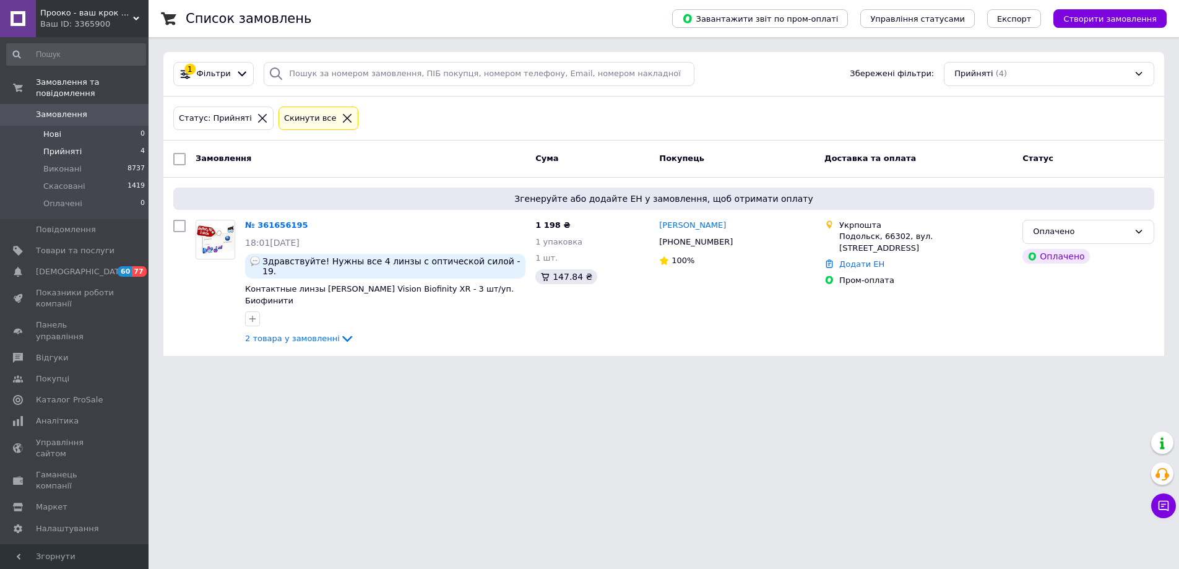
click at [53, 129] on span "Нові" at bounding box center [52, 134] width 18 height 11
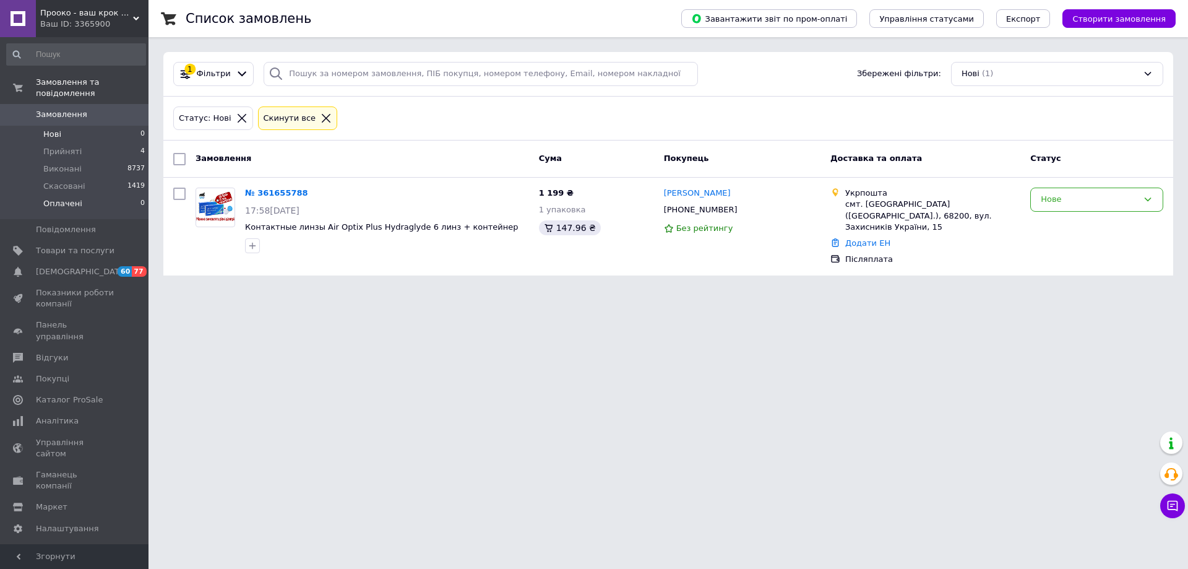
click at [79, 196] on li "Оплачені 0" at bounding box center [76, 207] width 152 height 24
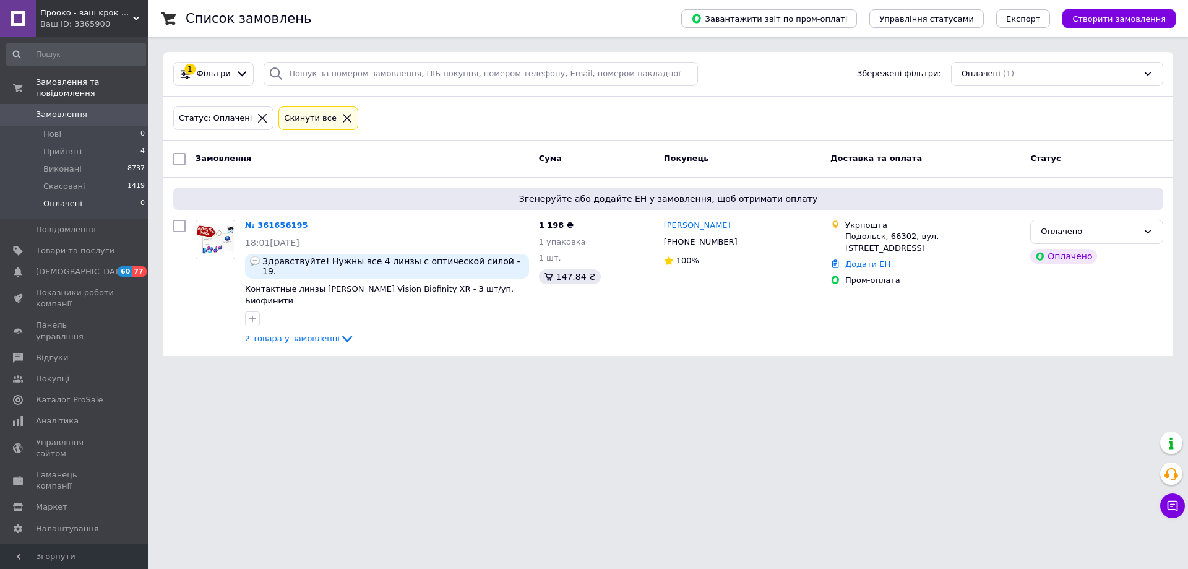
click at [296, 371] on html "Прооко - ваш крок на шляху до хорошого зору! Ваш ID: 3365900 Сайт Прооко - ваш …" at bounding box center [594, 185] width 1188 height 371
click at [64, 181] on span "Скасовані" at bounding box center [64, 186] width 42 height 11
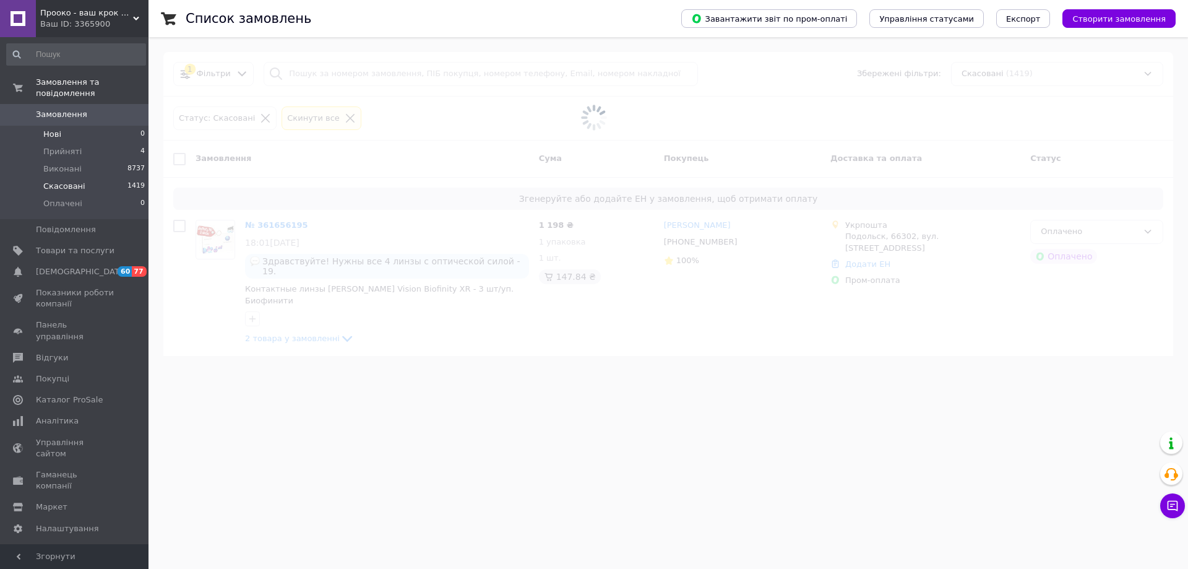
click at [57, 129] on span "Нові" at bounding box center [52, 134] width 18 height 11
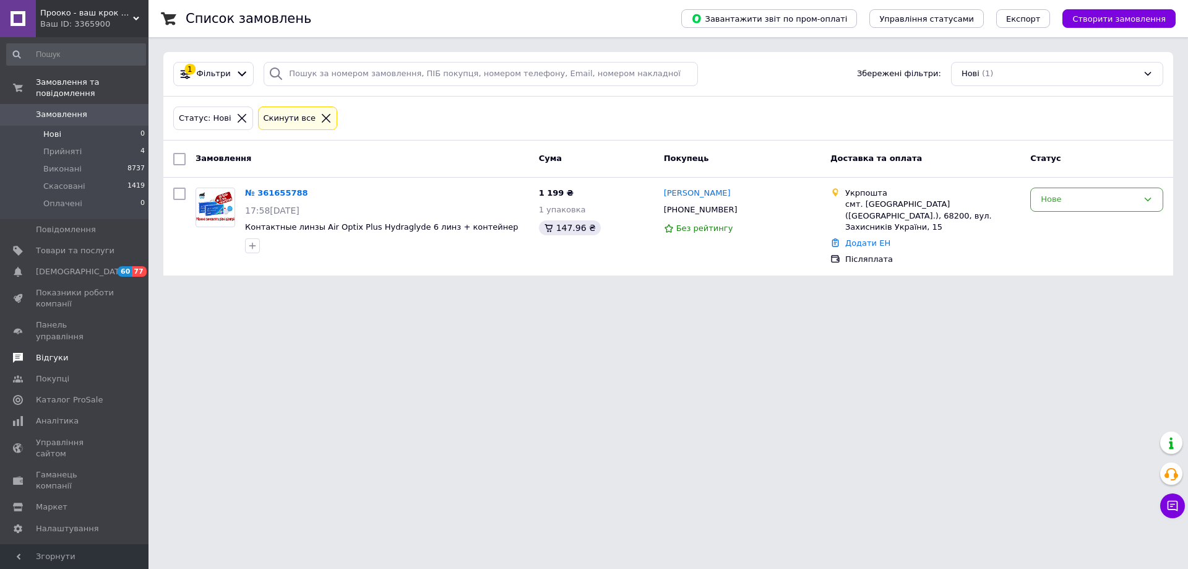
click at [49, 352] on span "Відгуки" at bounding box center [52, 357] width 32 height 11
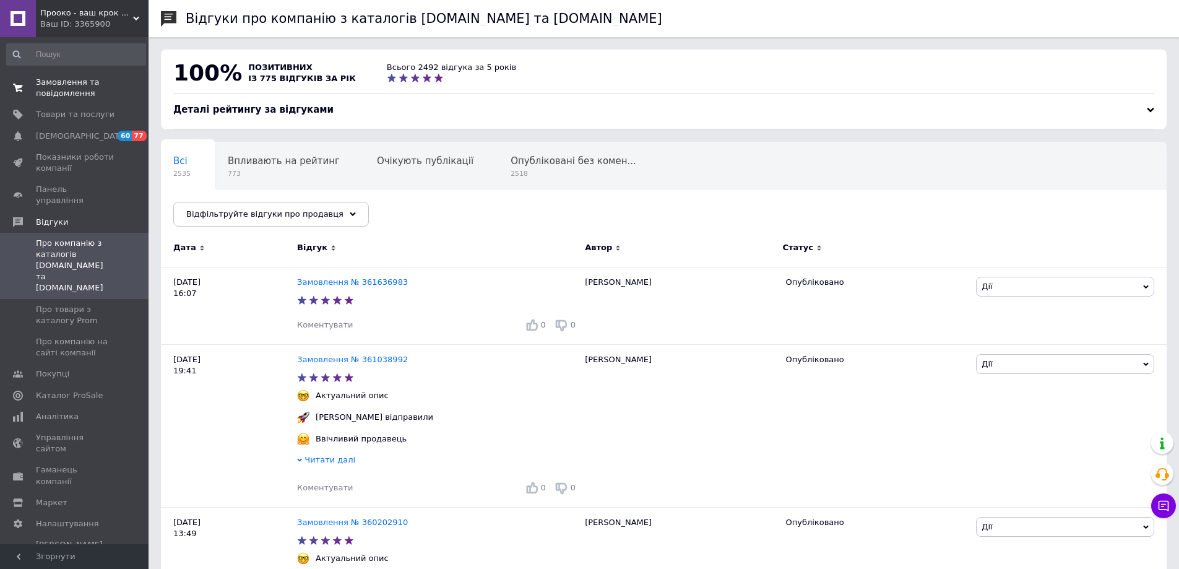
click at [86, 94] on span "Замовлення та повідомлення" at bounding box center [75, 88] width 79 height 22
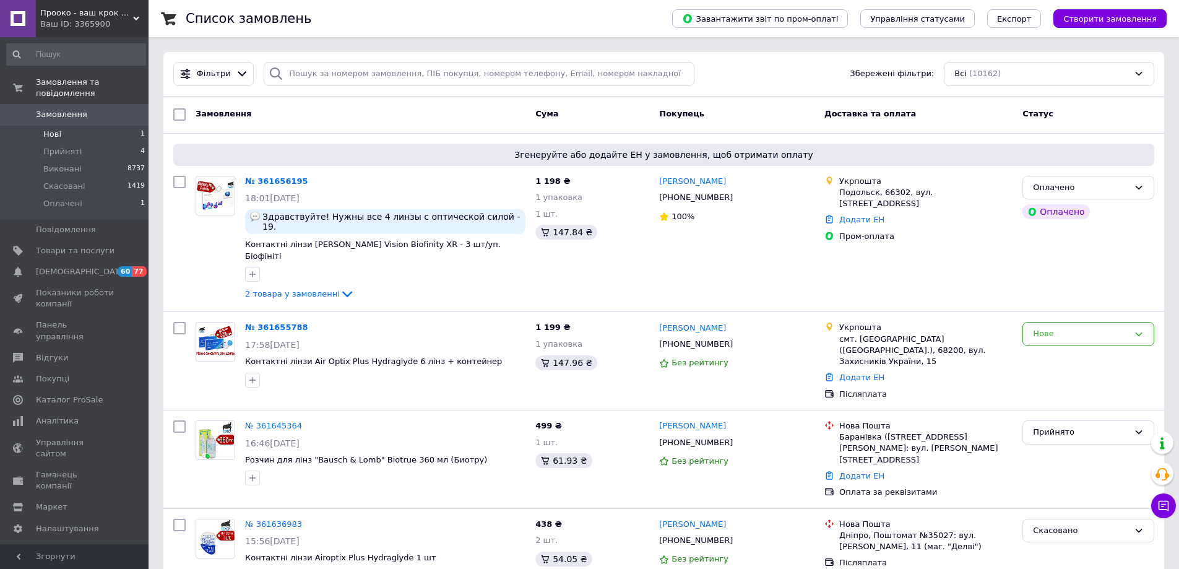
click at [54, 126] on li "Нові 1" at bounding box center [76, 134] width 152 height 17
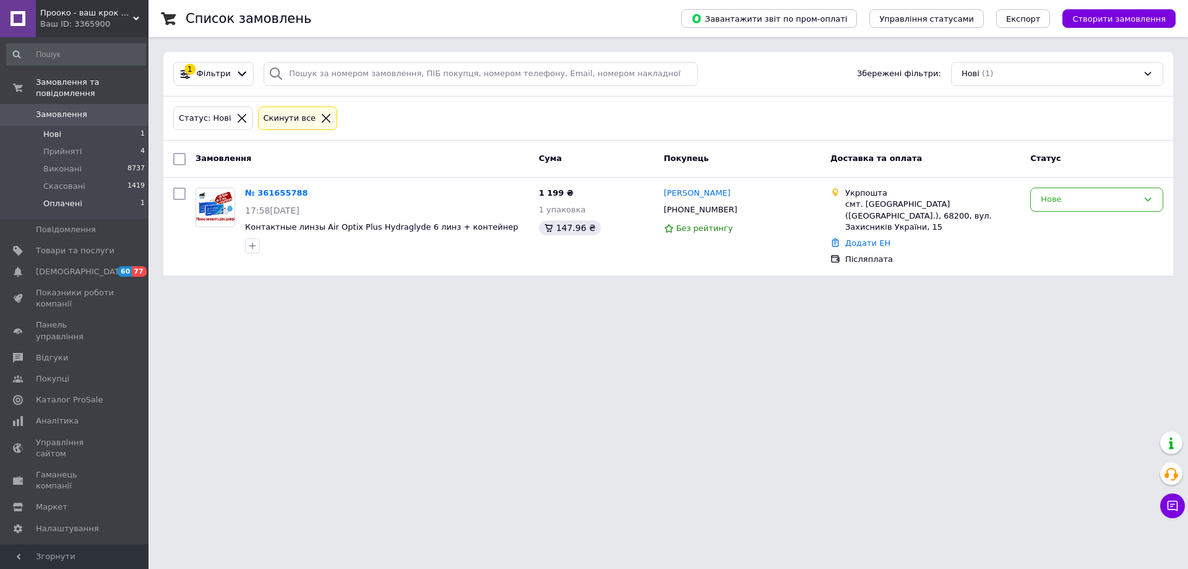
click at [71, 198] on span "Оплачені" at bounding box center [62, 203] width 39 height 11
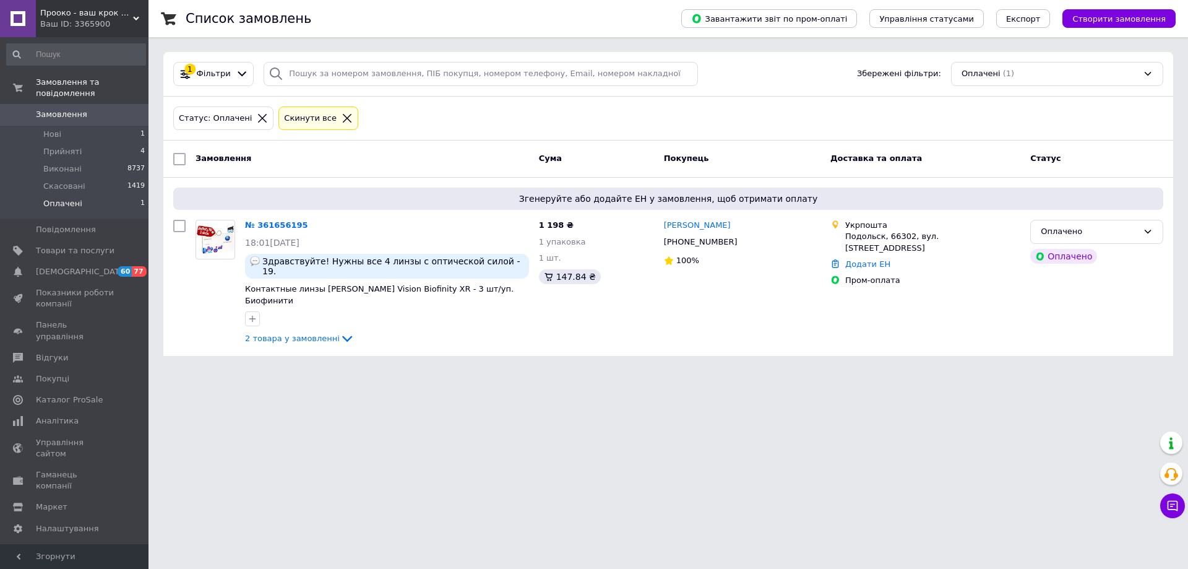
click at [504, 371] on html "Прооко - ваш крок на шляху до хорошого зору! Ваш ID: 3365900 Сайт Прооко - ваш …" at bounding box center [594, 185] width 1188 height 371
click at [293, 225] on link "№ 361656195" at bounding box center [276, 224] width 63 height 9
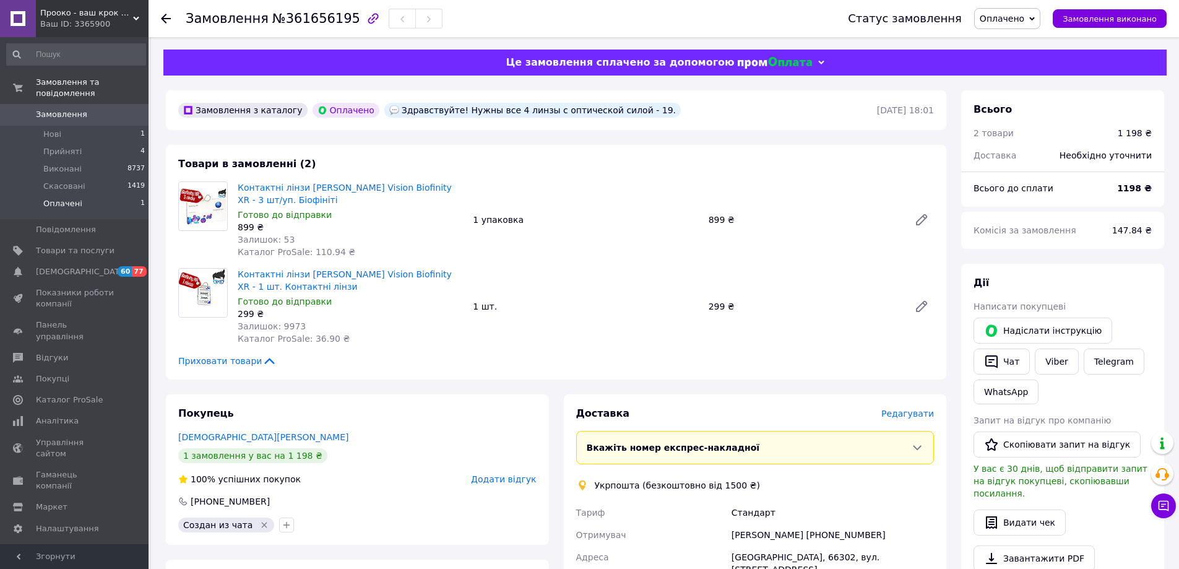
click at [59, 198] on span "Оплачені" at bounding box center [62, 203] width 39 height 11
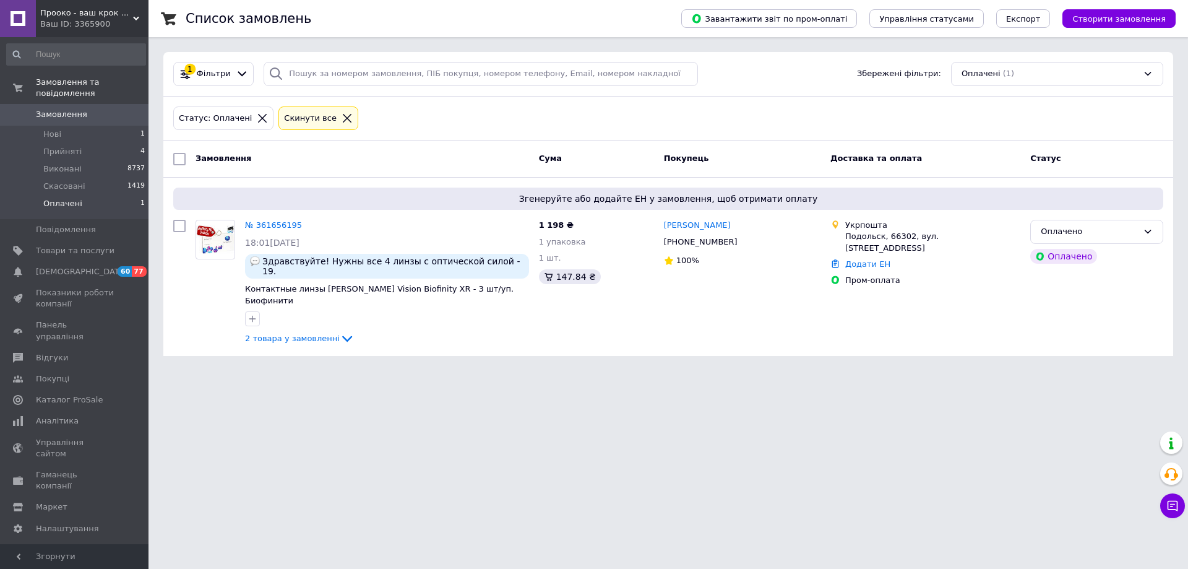
click at [641, 371] on html "Прооко - ваш крок на шляху до хорошого зору! Ваш ID: 3365900 Сайт Прооко - ваш …" at bounding box center [594, 185] width 1188 height 371
drag, startPoint x: 426, startPoint y: 379, endPoint x: 437, endPoint y: 379, distance: 11.1
click at [427, 371] on html "Прооко - ваш крок на шляху до хорошого зору! Ваш ID: 3365900 Сайт Прооко - ваш …" at bounding box center [594, 185] width 1188 height 371
click at [60, 127] on li "Нові 1" at bounding box center [76, 134] width 152 height 17
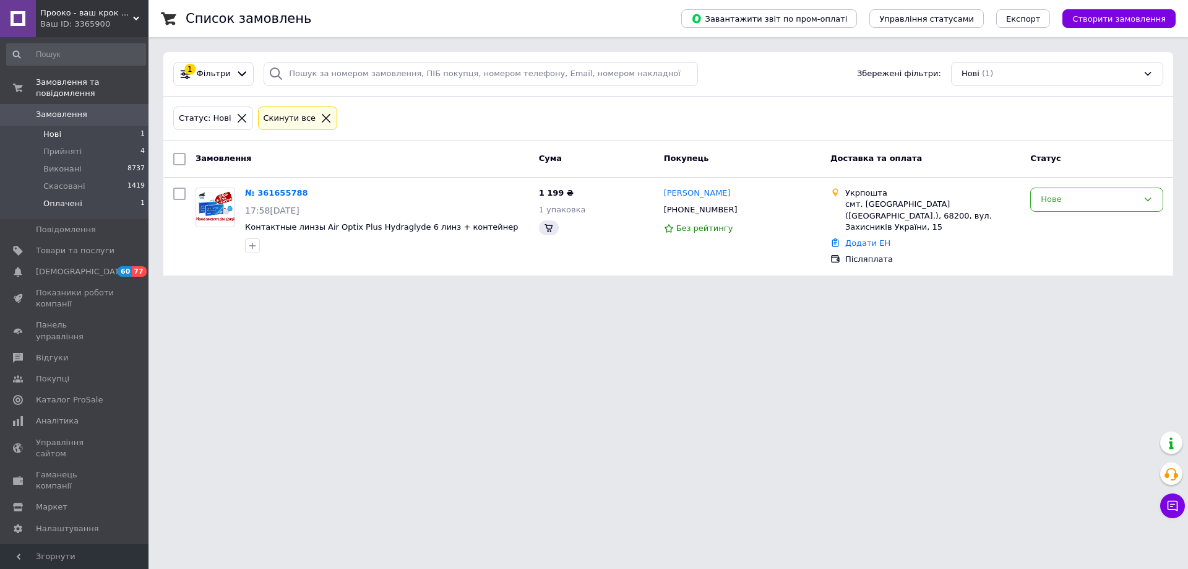
click at [68, 198] on span "Оплачені" at bounding box center [62, 203] width 39 height 11
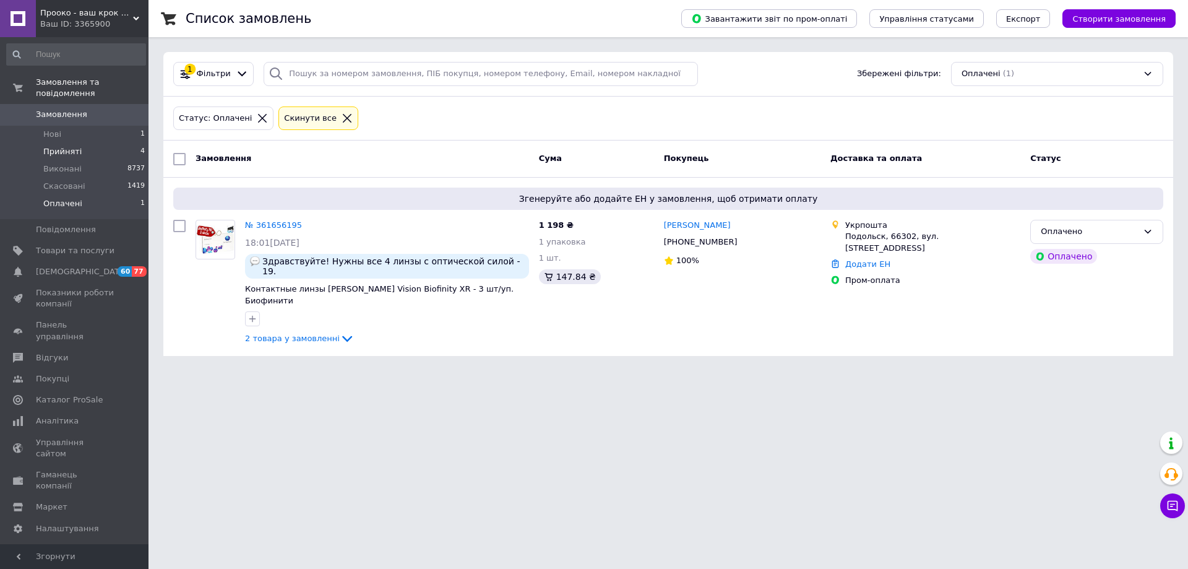
click at [46, 146] on span "Прийняті" at bounding box center [62, 151] width 38 height 11
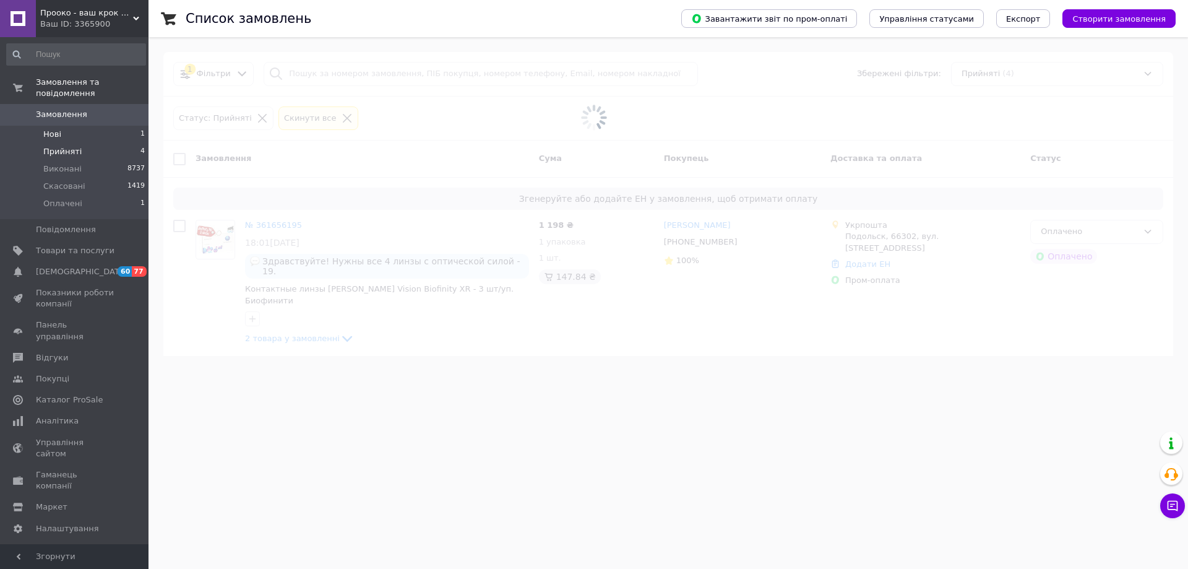
click at [53, 129] on span "Нові" at bounding box center [52, 134] width 18 height 11
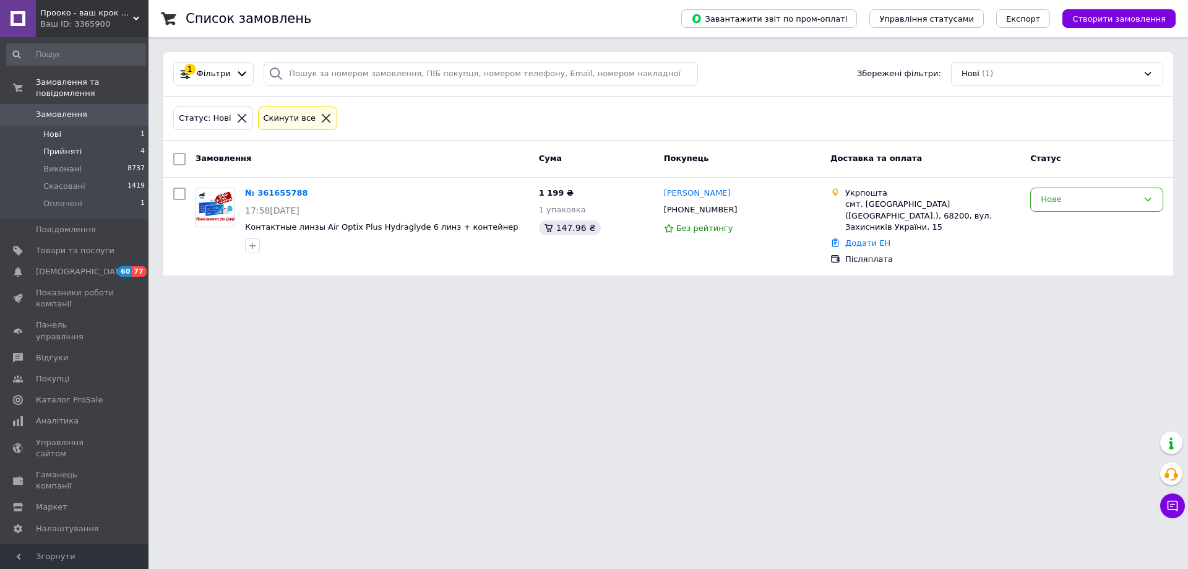
click at [66, 146] on span "Прийняті" at bounding box center [62, 151] width 38 height 11
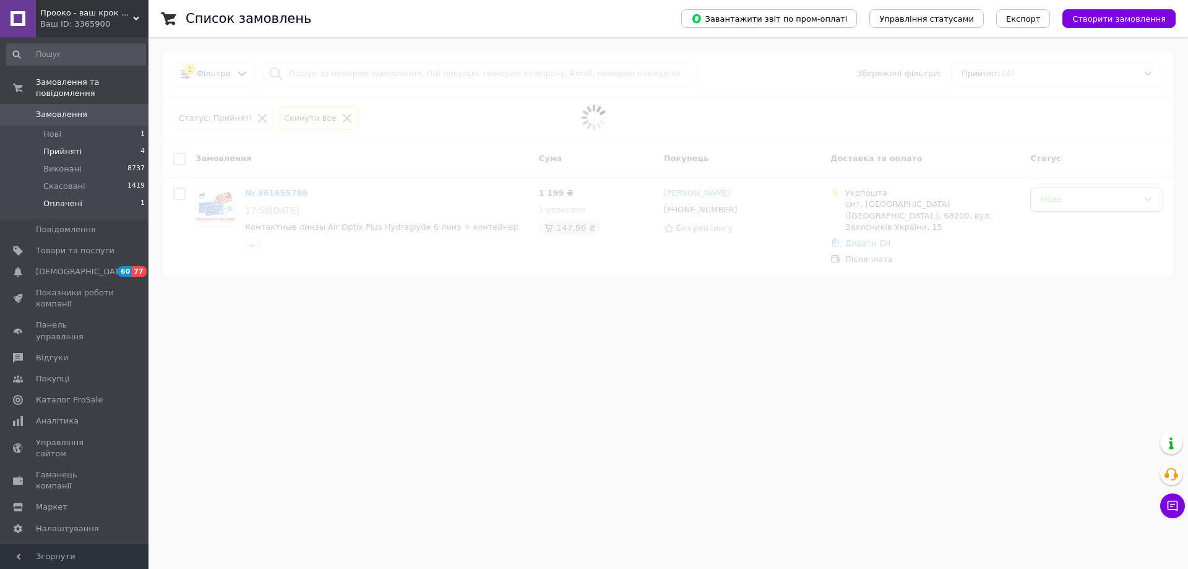
click at [66, 198] on span "Оплачені" at bounding box center [62, 203] width 39 height 11
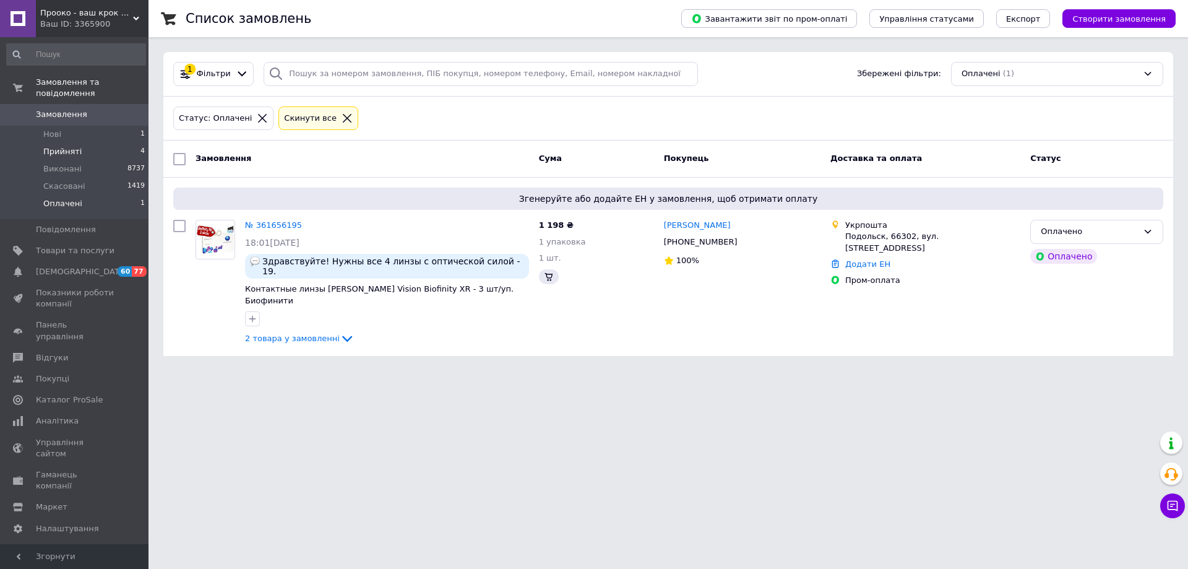
click at [69, 146] on span "Прийняті" at bounding box center [62, 151] width 38 height 11
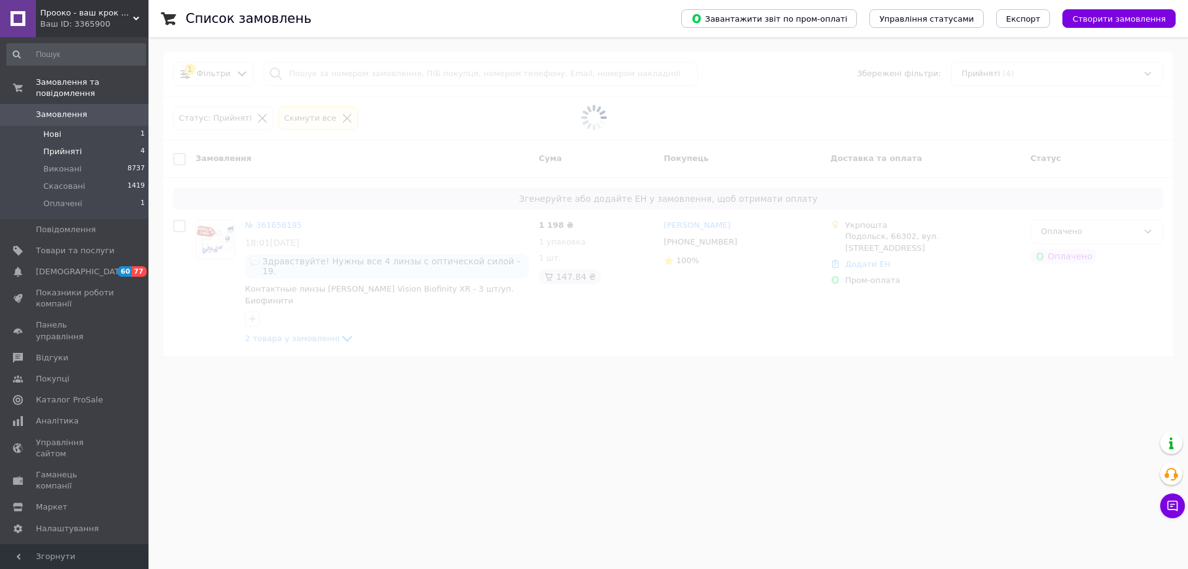
click at [50, 129] on span "Нові" at bounding box center [52, 134] width 18 height 11
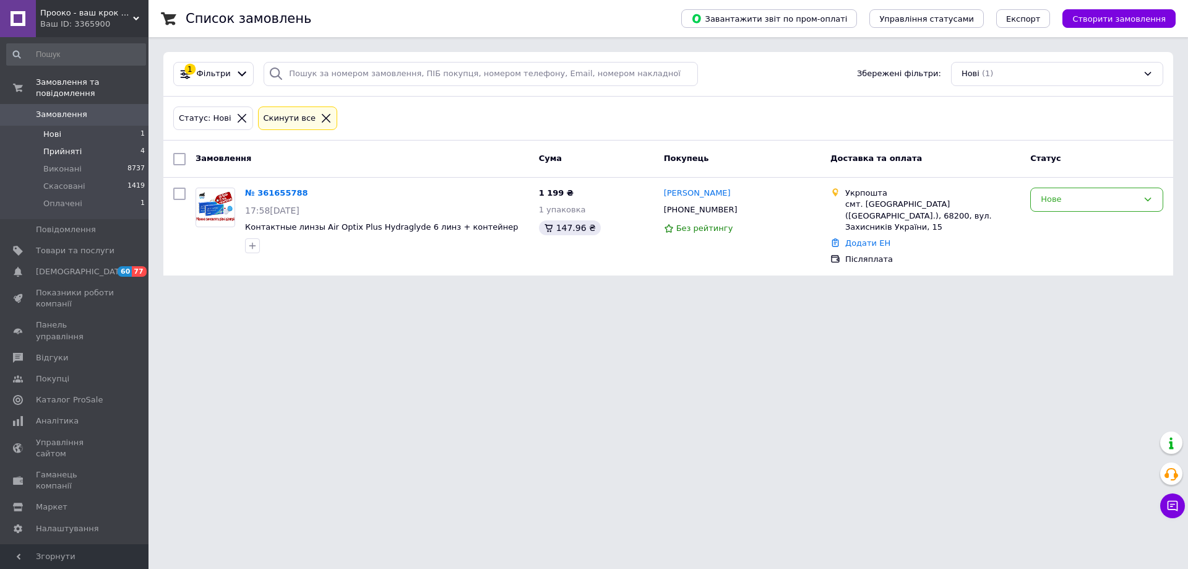
click at [55, 146] on span "Прийняті" at bounding box center [62, 151] width 38 height 11
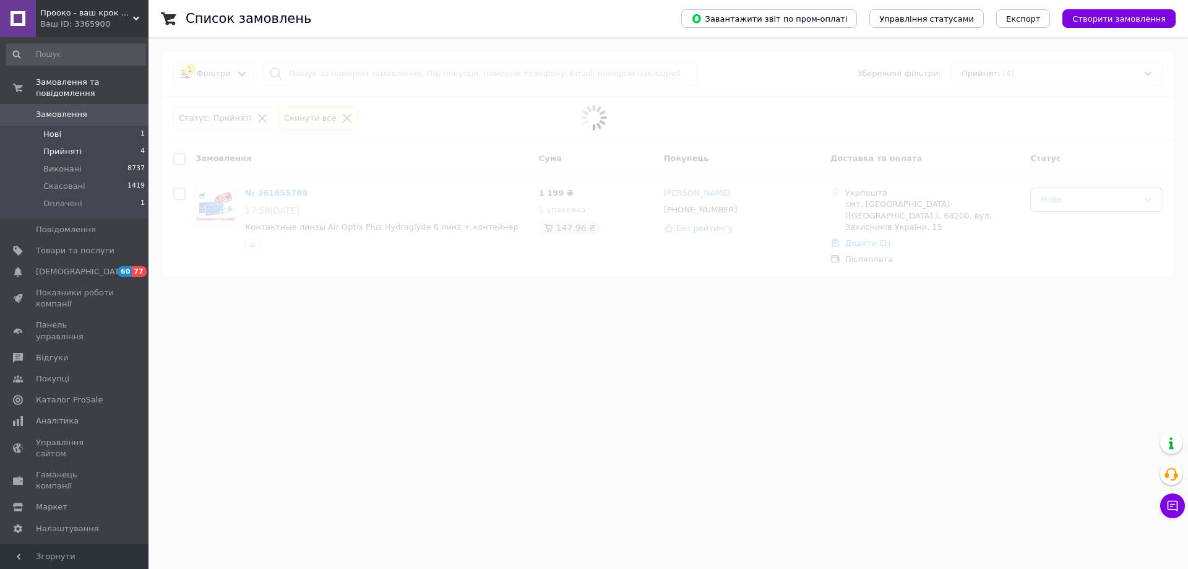
click at [53, 129] on span "Нові" at bounding box center [52, 134] width 18 height 11
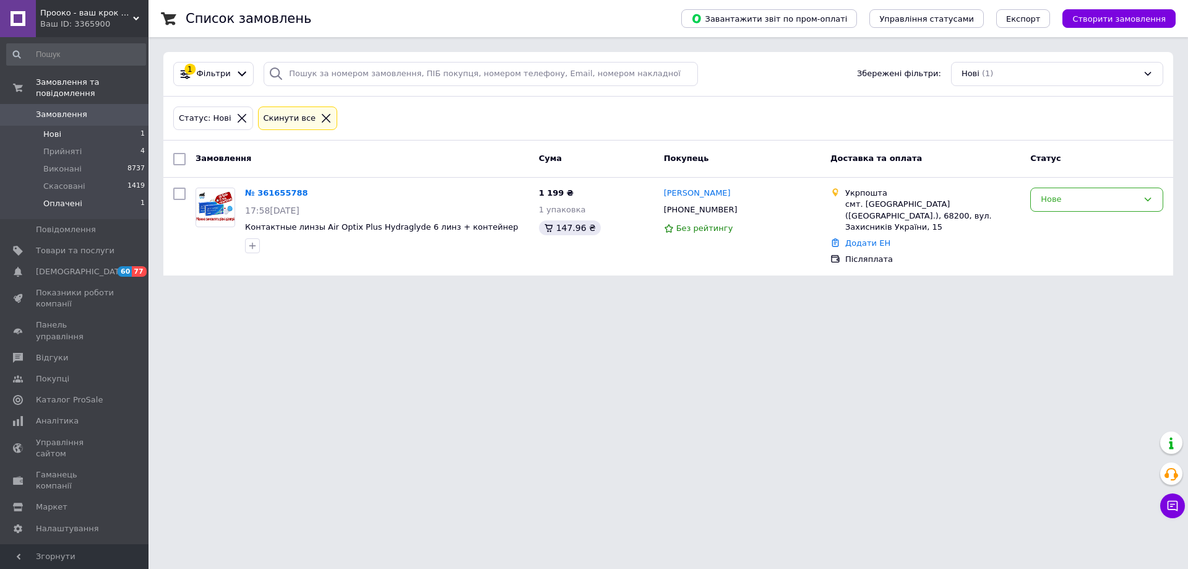
click at [70, 198] on span "Оплачені" at bounding box center [62, 203] width 39 height 11
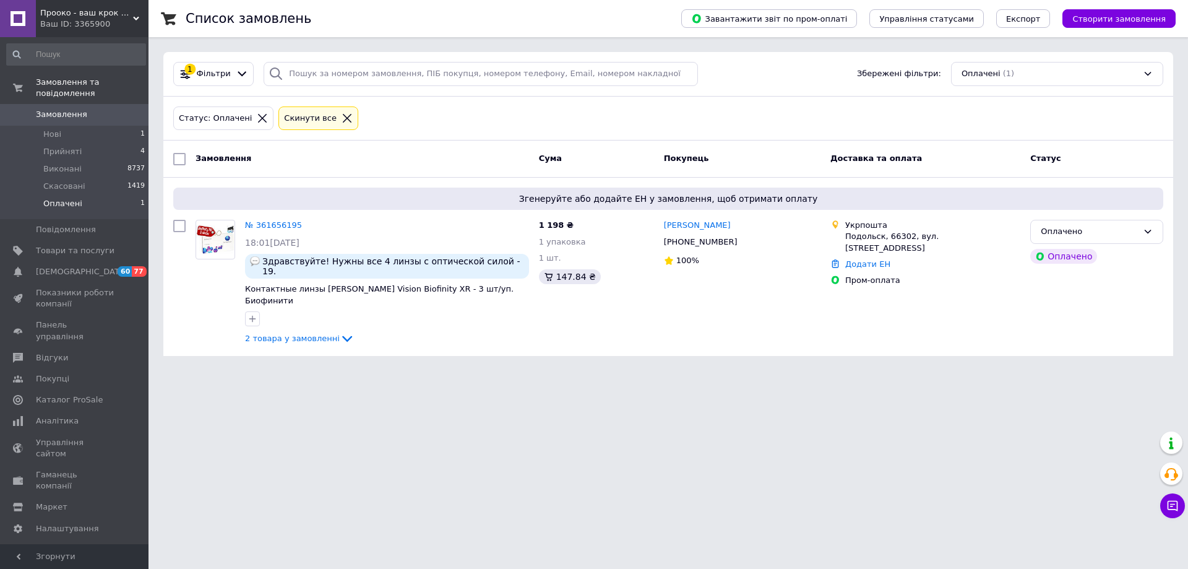
drag, startPoint x: 442, startPoint y: 439, endPoint x: 439, endPoint y: 433, distance: 6.7
click at [442, 371] on html "Прооко - ваш крок на шляху до хорошого зору! Ваш ID: 3365900 Сайт Прооко - ваш …" at bounding box center [594, 185] width 1188 height 371
click at [54, 352] on span "Відгуки" at bounding box center [52, 357] width 32 height 11
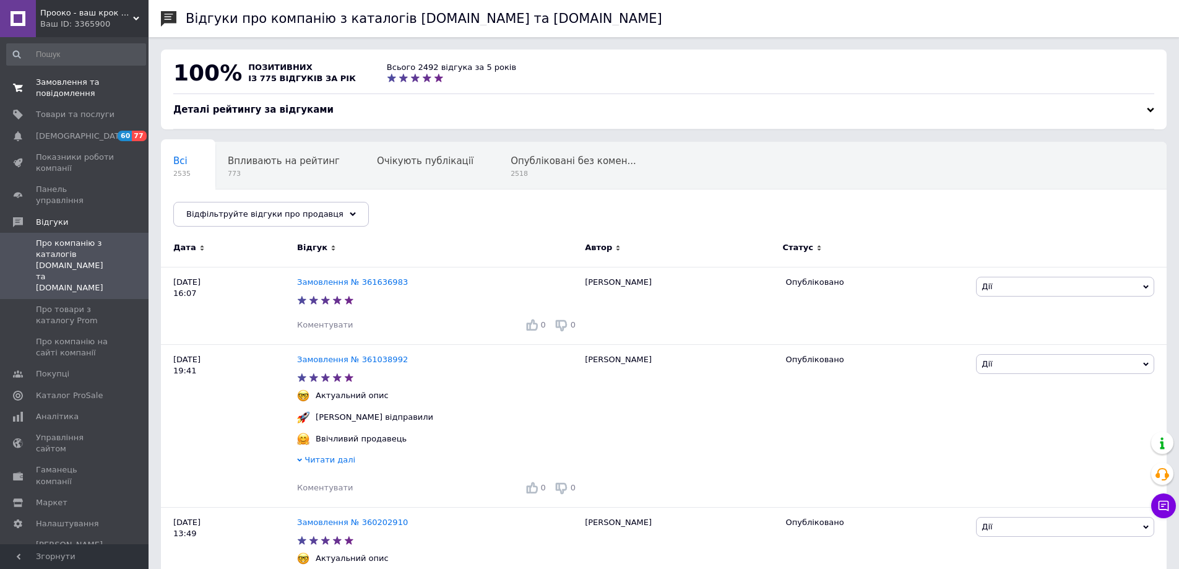
click at [71, 88] on span "Замовлення та повідомлення" at bounding box center [75, 88] width 79 height 22
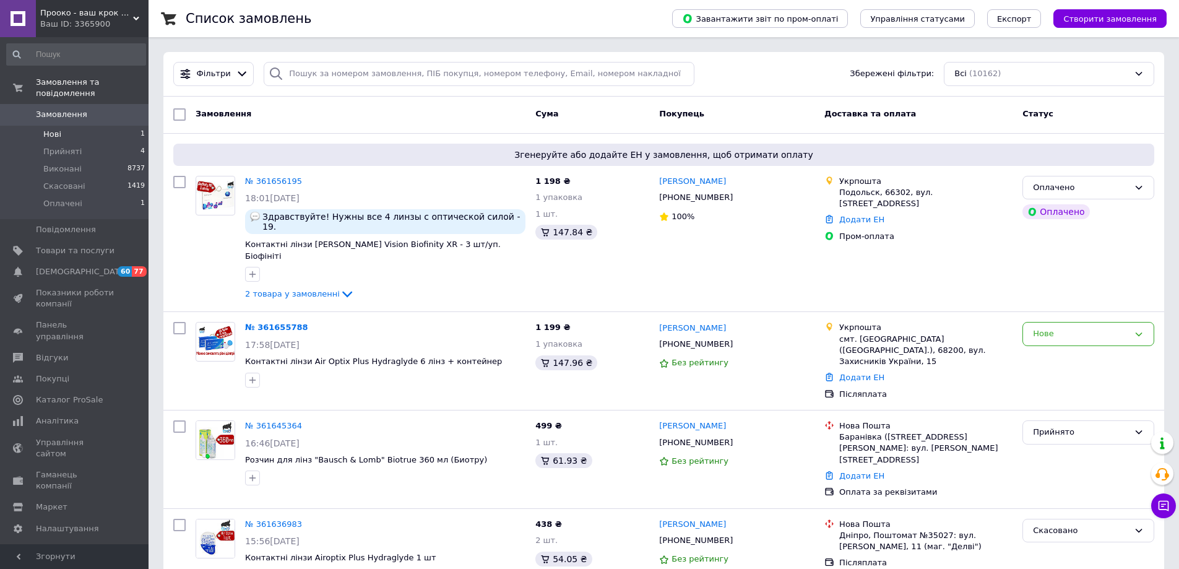
click at [45, 129] on span "Нові" at bounding box center [52, 134] width 18 height 11
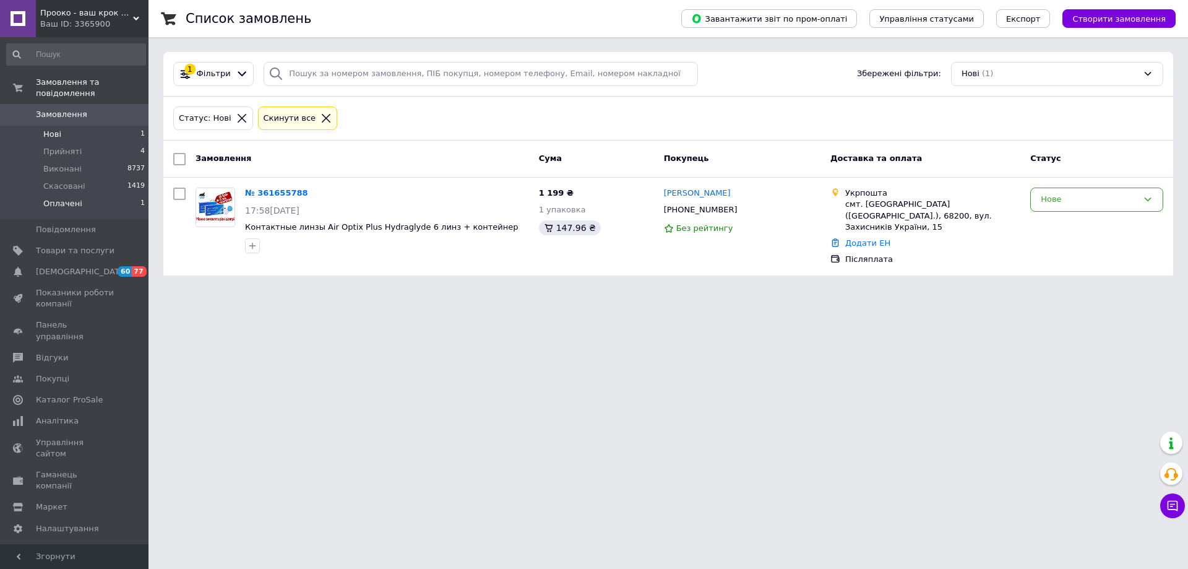
click at [61, 198] on span "Оплачені" at bounding box center [62, 203] width 39 height 11
